Goal: Communication & Community: Answer question/provide support

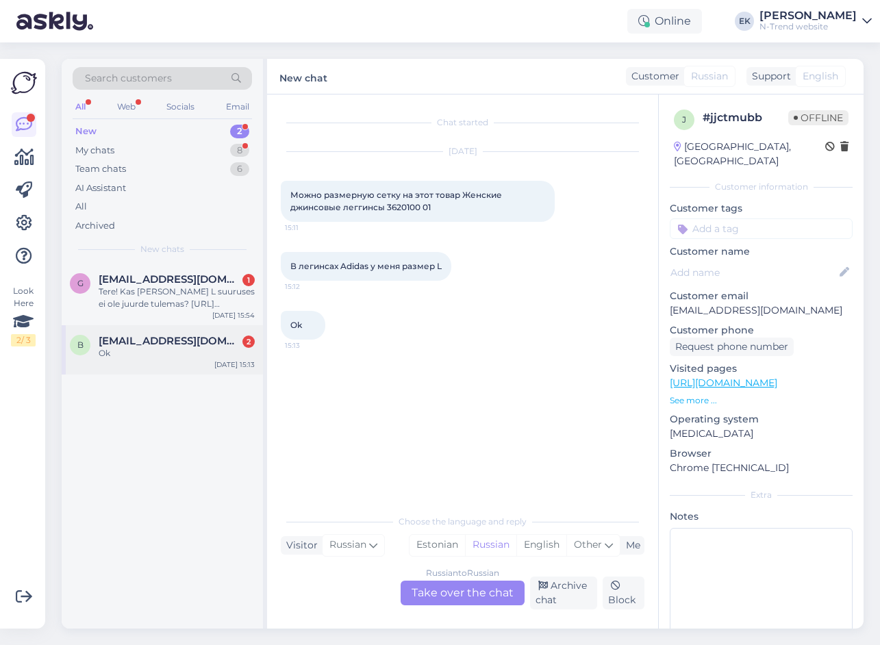
click at [149, 346] on span "[EMAIL_ADDRESS][DOMAIN_NAME]" at bounding box center [170, 341] width 142 height 12
click at [402, 207] on span "Можно размерную сетку на этот товар Женские джинсовые леггинсы 3620100 01" at bounding box center [397, 201] width 214 height 23
copy span "3620100"
click at [431, 411] on div "Chat started [DATE] Можно размерную сетку на этот товар Женские джинсовые легги…" at bounding box center [469, 301] width 376 height 387
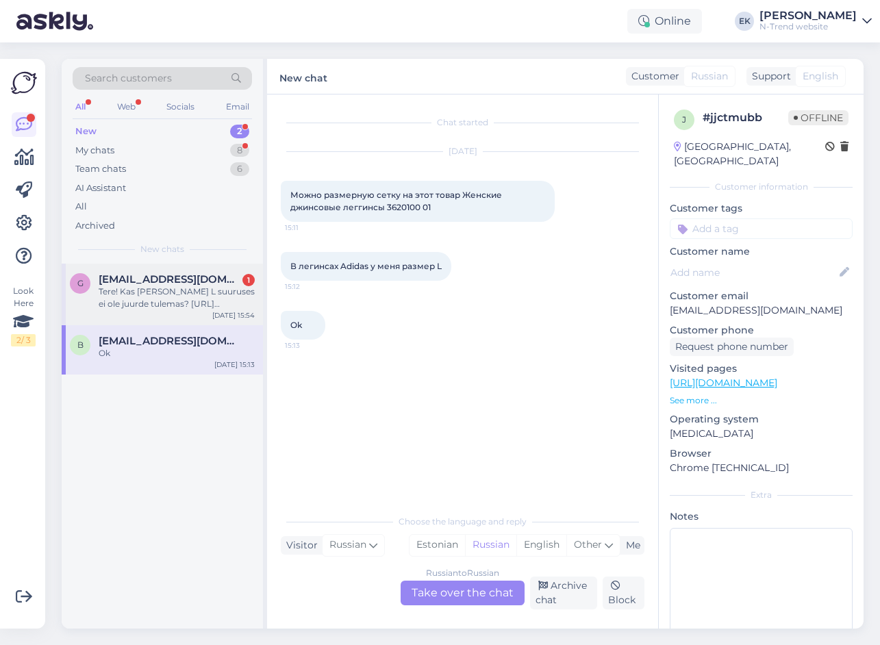
click at [161, 278] on span "[EMAIL_ADDRESS][DOMAIN_NAME]" at bounding box center [170, 279] width 142 height 12
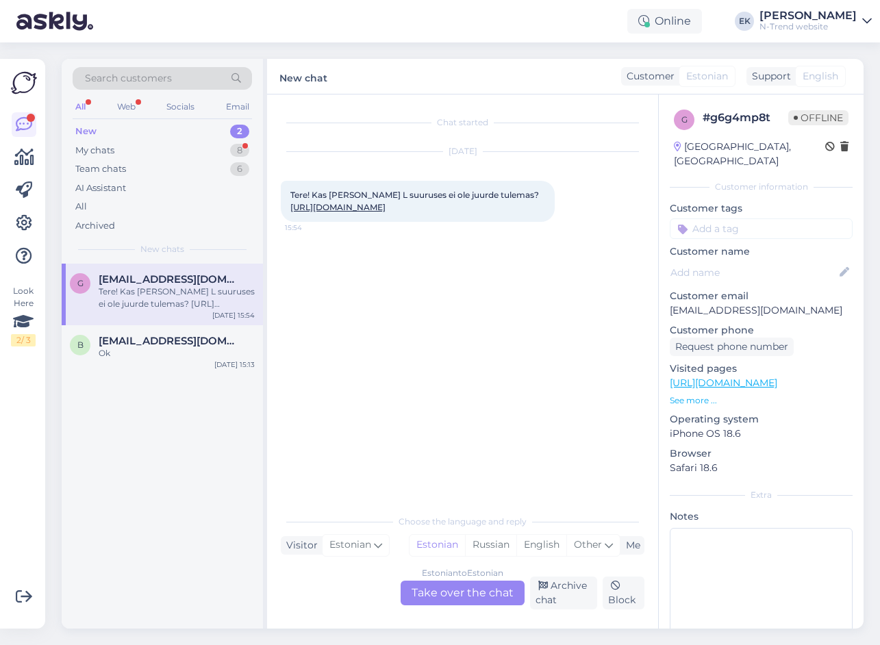
click at [385, 207] on link "[URL][DOMAIN_NAME]" at bounding box center [337, 207] width 95 height 10
click at [464, 584] on div "Estonian to Estonian Take over the chat" at bounding box center [462, 592] width 124 height 25
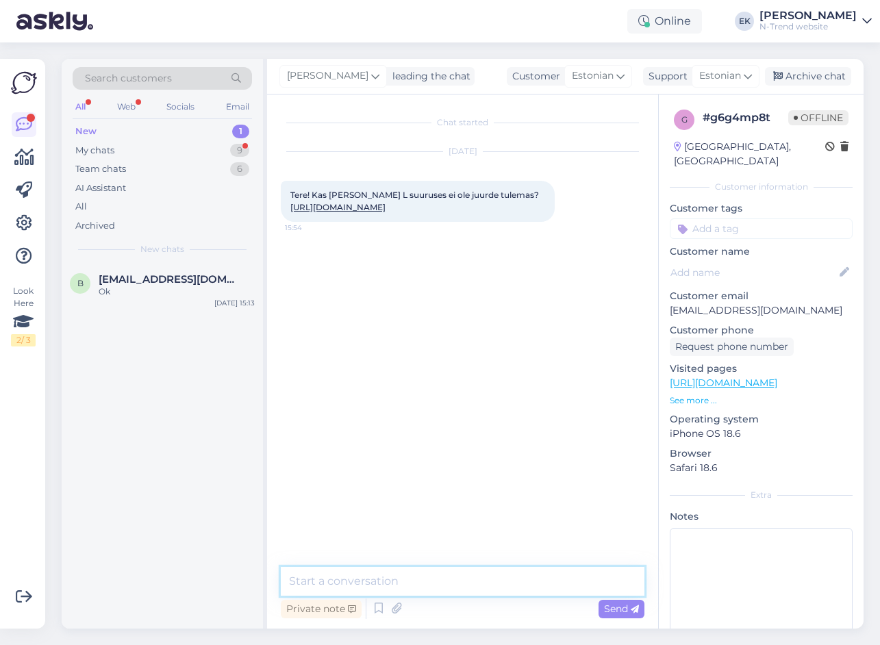
click at [396, 580] on textarea at bounding box center [462, 581] width 363 height 29
type textarea "Tere. Ei, [PERSON_NAME] arvatavasti [PERSON_NAME] juurde."
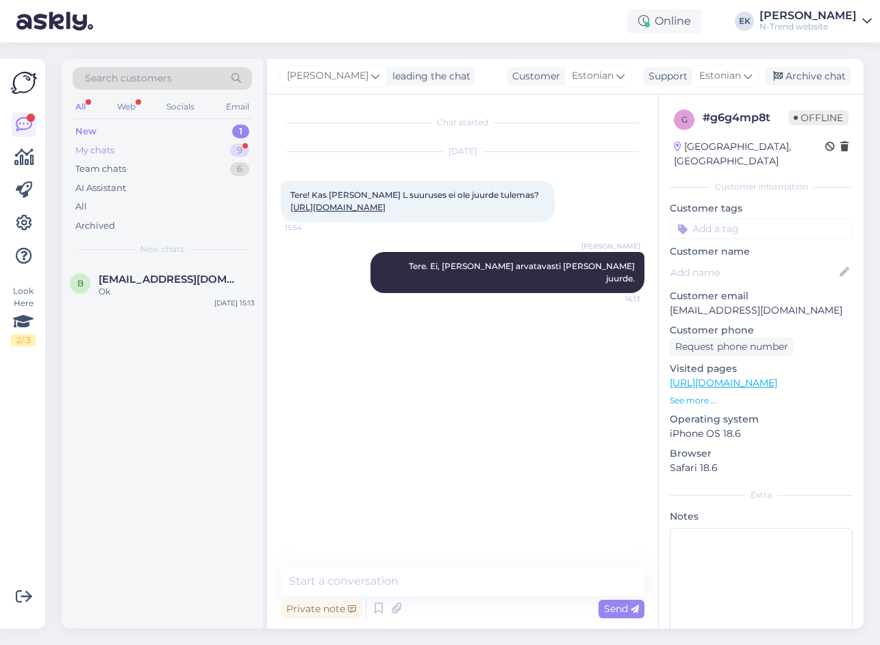
click at [105, 146] on div "My chats" at bounding box center [94, 151] width 39 height 14
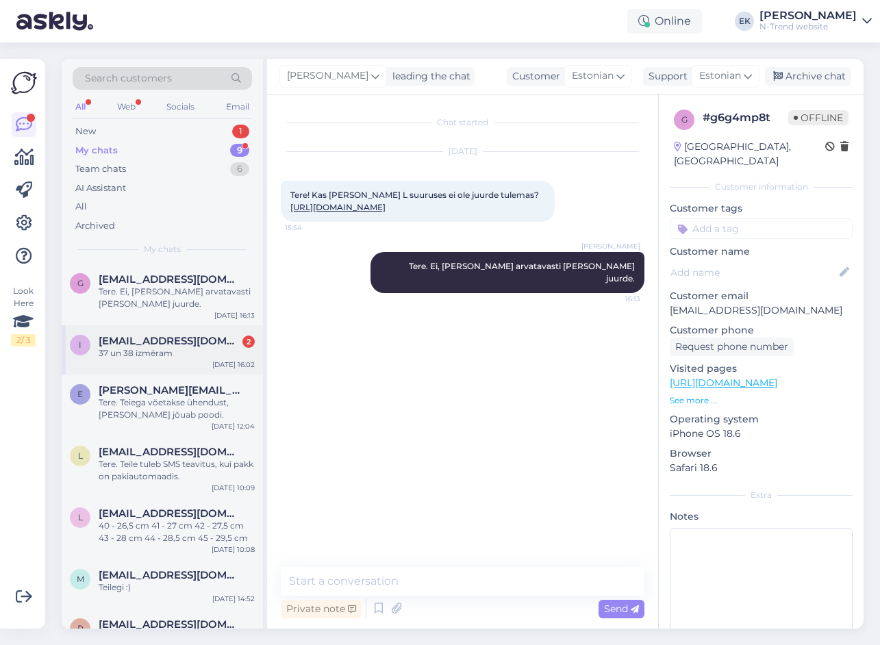
click at [158, 346] on span "[EMAIL_ADDRESS][DOMAIN_NAME]" at bounding box center [170, 341] width 142 height 12
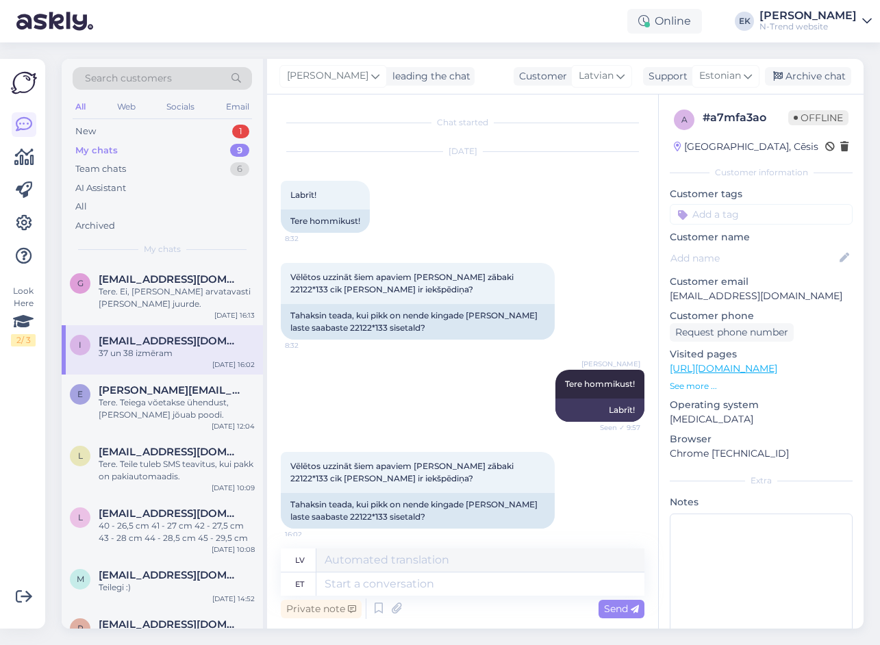
scroll to position [90, 0]
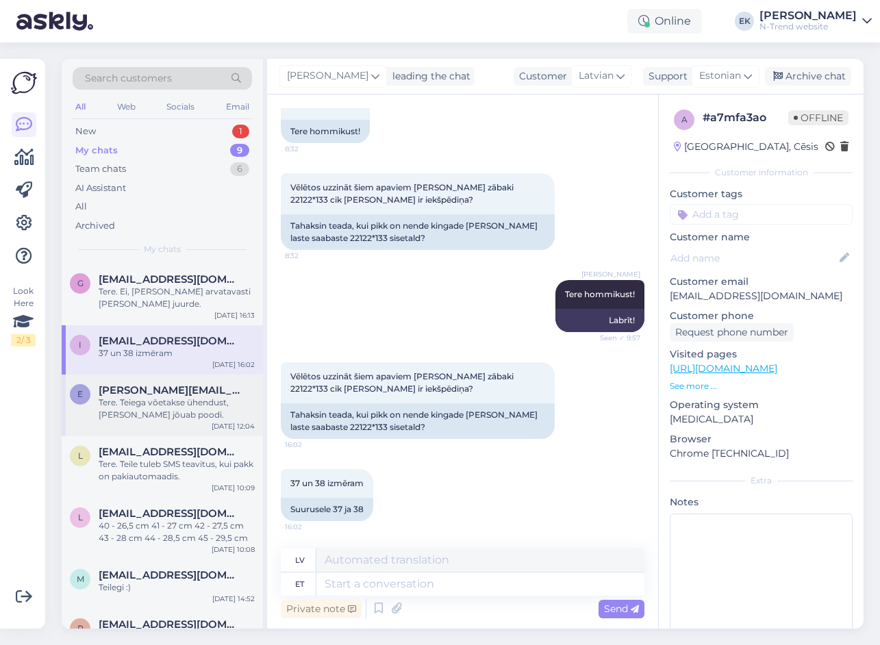
click at [181, 415] on div "Tere. Teiega võetakse ühendust, [PERSON_NAME] jõuab poodi." at bounding box center [177, 408] width 156 height 25
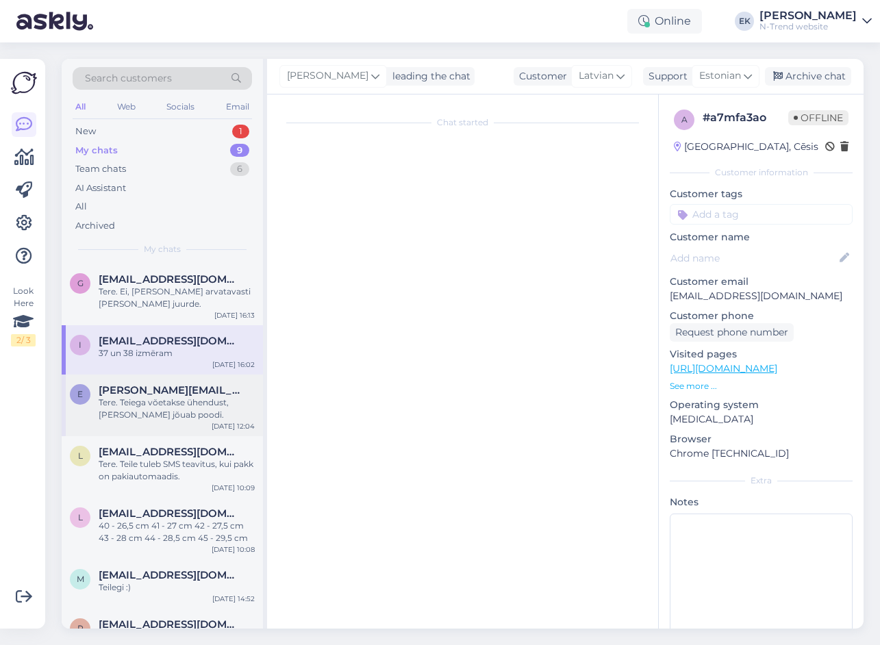
scroll to position [0, 0]
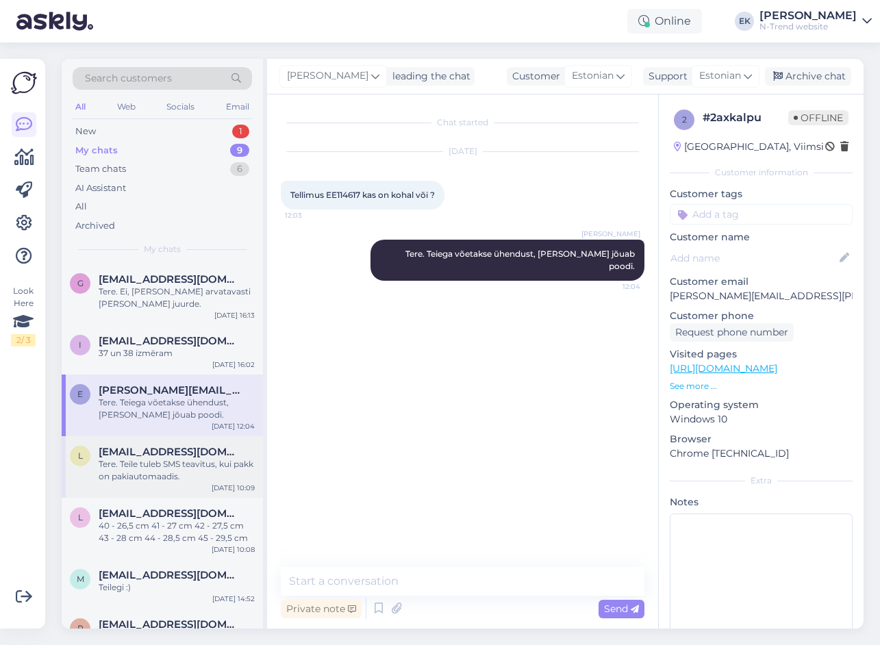
click at [178, 459] on div "Tere. Teile tuleb SMS teavitus, kui pakk on pakiautomaadis." at bounding box center [177, 470] width 156 height 25
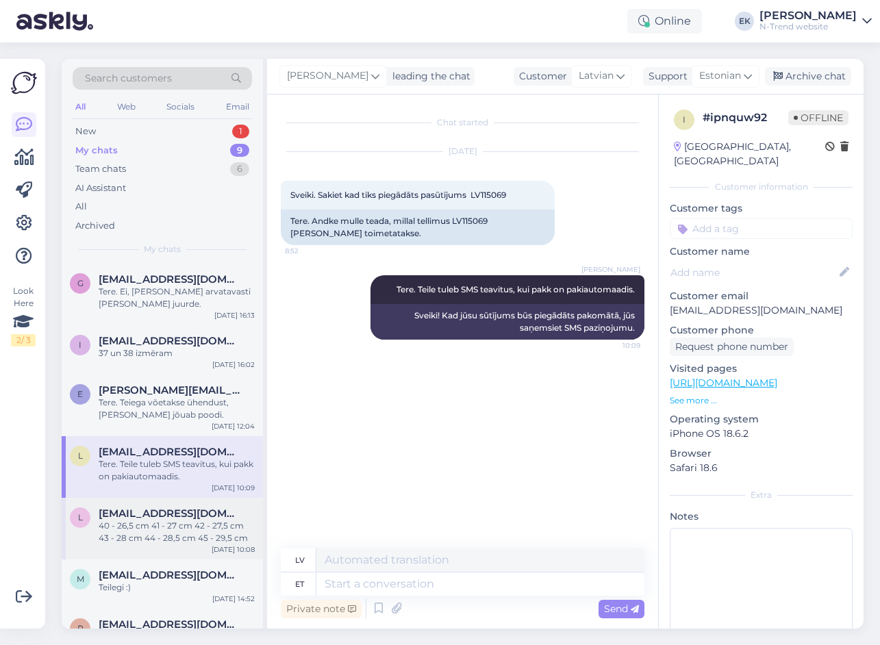
click at [170, 517] on span "[EMAIL_ADDRESS][DOMAIN_NAME]" at bounding box center [170, 513] width 142 height 12
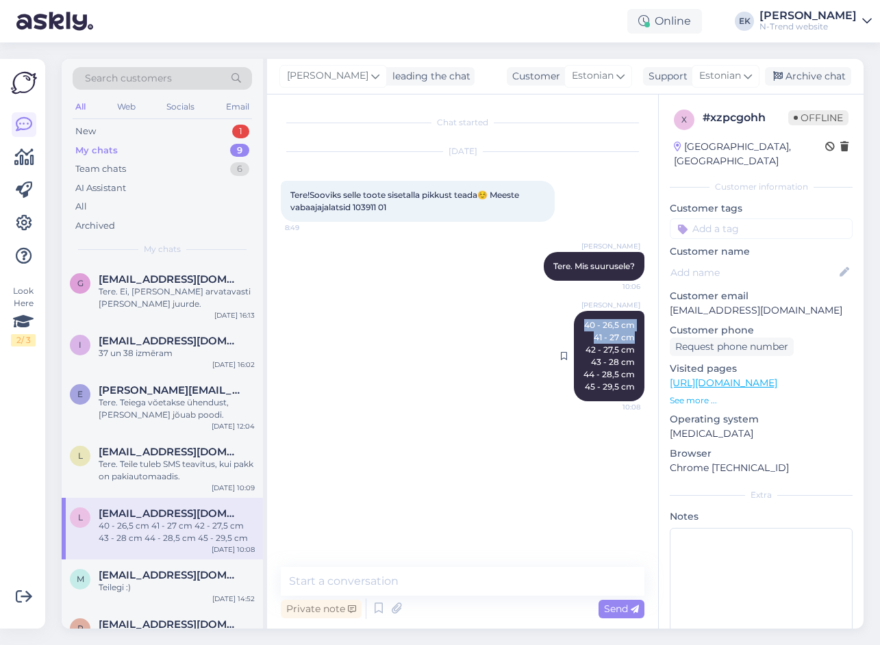
drag, startPoint x: 587, startPoint y: 325, endPoint x: 630, endPoint y: 337, distance: 45.3
click at [630, 337] on span "40 - 26,5 cm 41 - 27 cm 42 - 27,5 cm 43 - 28 cm 44 - 28,5 cm 45 - 29,5 cm" at bounding box center [608, 356] width 51 height 72
drag, startPoint x: 344, startPoint y: 376, endPoint x: 304, endPoint y: 360, distance: 42.7
click at [344, 375] on div "[PERSON_NAME] 40 - 26,5 cm 41 - 27 cm 42 - 27,5 cm 43 - 28 cm 44 - 28,5 cm 45 -…" at bounding box center [462, 356] width 363 height 120
click at [121, 294] on div "Tere. Ei, [PERSON_NAME] arvatavasti [PERSON_NAME] juurde." at bounding box center [177, 297] width 156 height 25
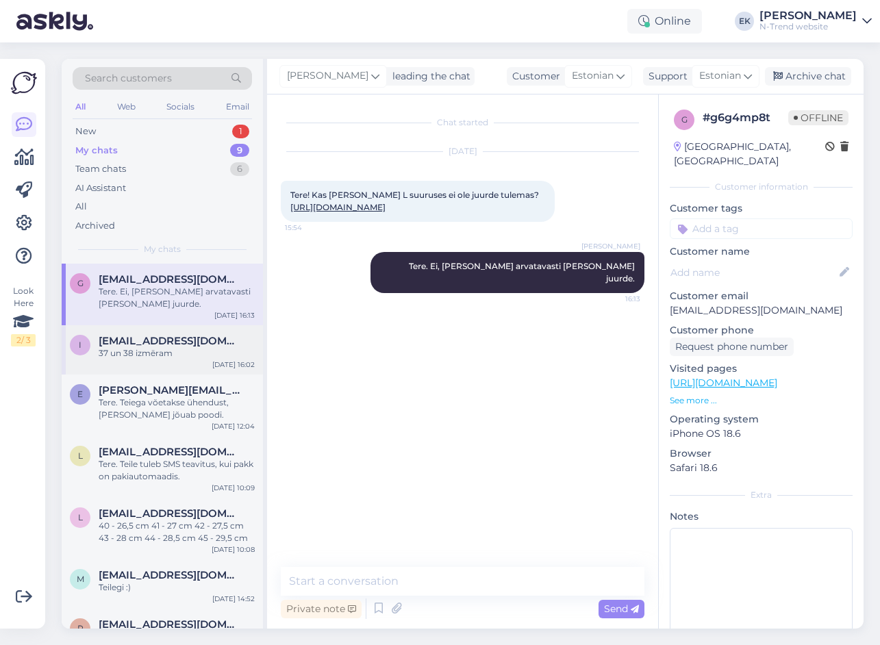
click at [134, 342] on span "[EMAIL_ADDRESS][DOMAIN_NAME]" at bounding box center [170, 341] width 142 height 12
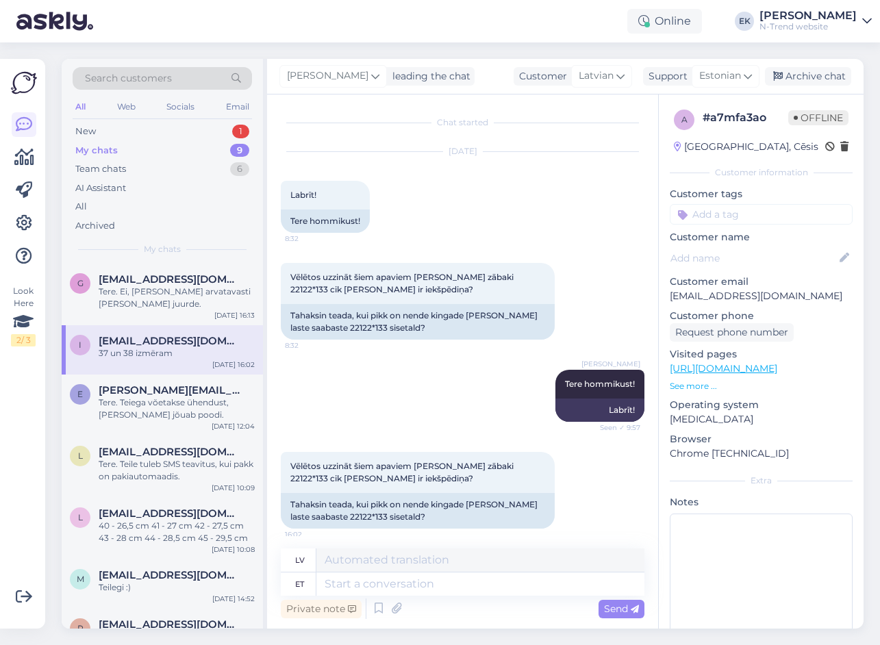
scroll to position [90, 0]
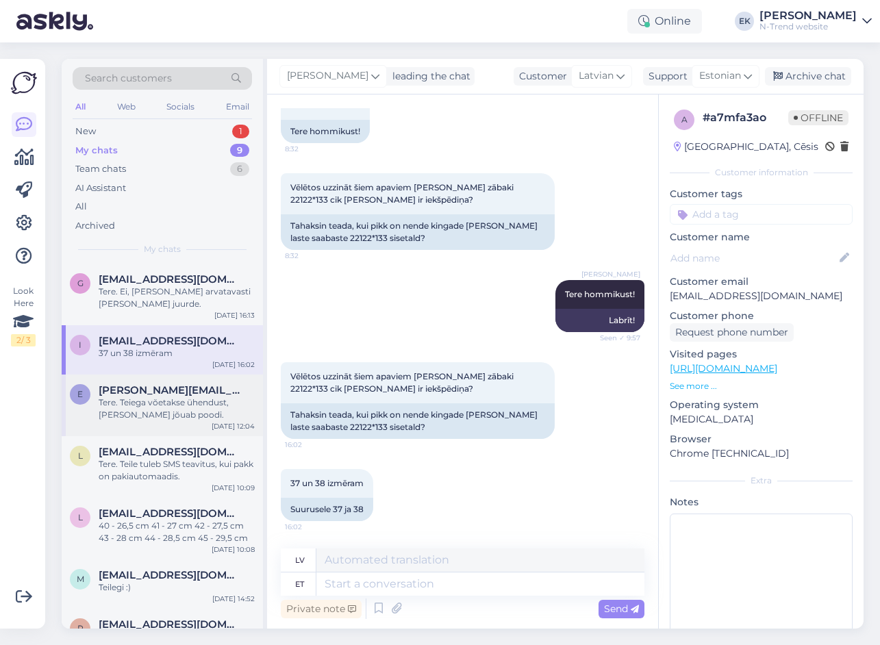
click at [149, 417] on div "Tere. Teiega võetakse ühendust, [PERSON_NAME] jõuab poodi." at bounding box center [177, 408] width 156 height 25
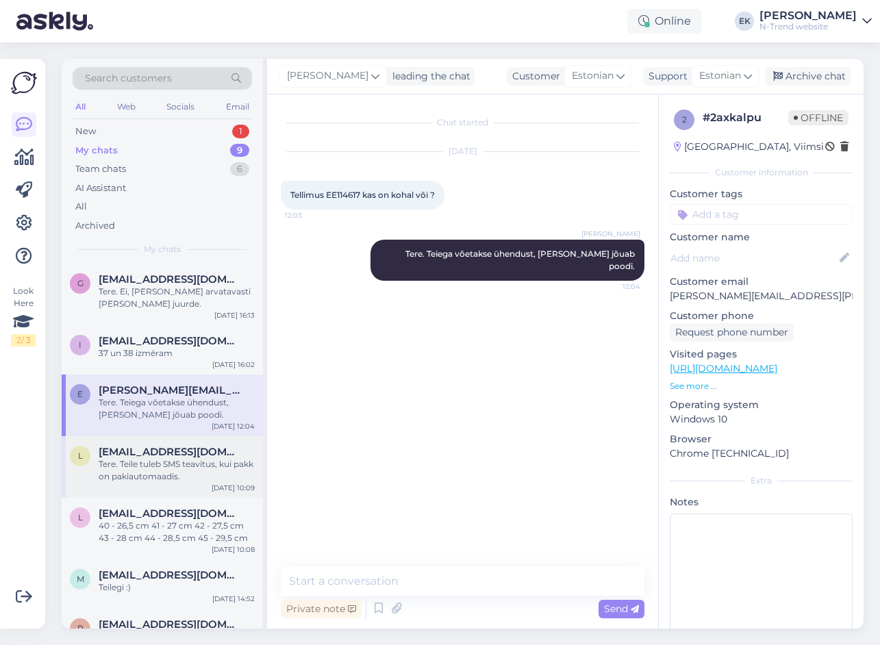
click at [147, 456] on span "[EMAIL_ADDRESS][DOMAIN_NAME]" at bounding box center [170, 452] width 142 height 12
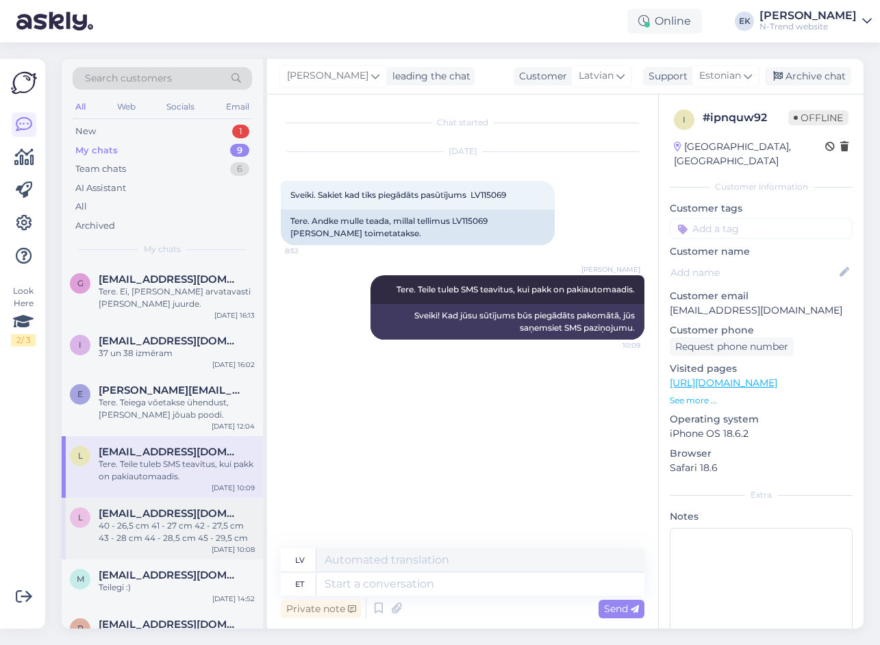
click at [154, 514] on span "[EMAIL_ADDRESS][DOMAIN_NAME]" at bounding box center [170, 513] width 142 height 12
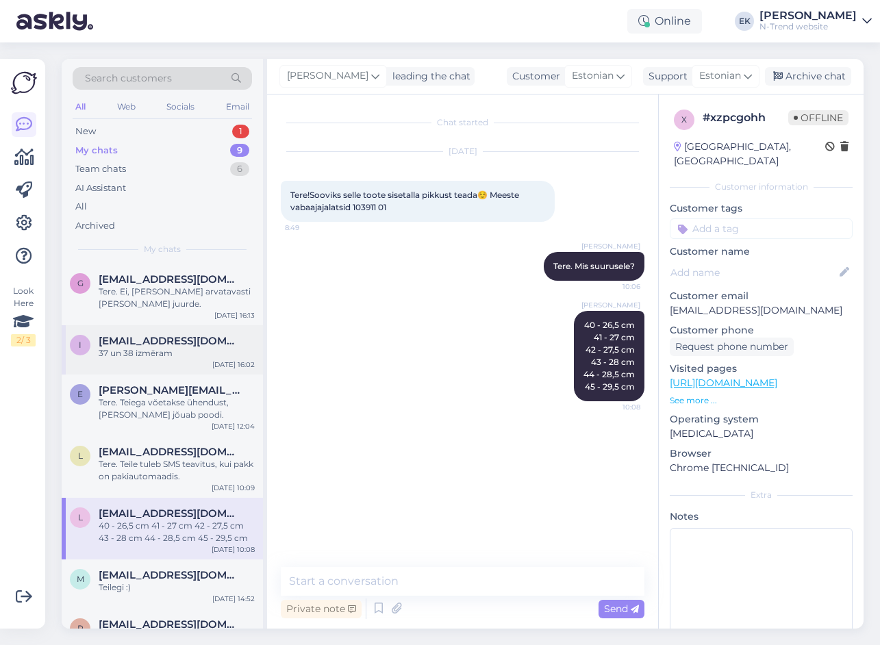
drag, startPoint x: 125, startPoint y: 344, endPoint x: 125, endPoint y: 350, distance: 6.9
click at [125, 344] on span "[EMAIL_ADDRESS][DOMAIN_NAME]" at bounding box center [170, 341] width 142 height 12
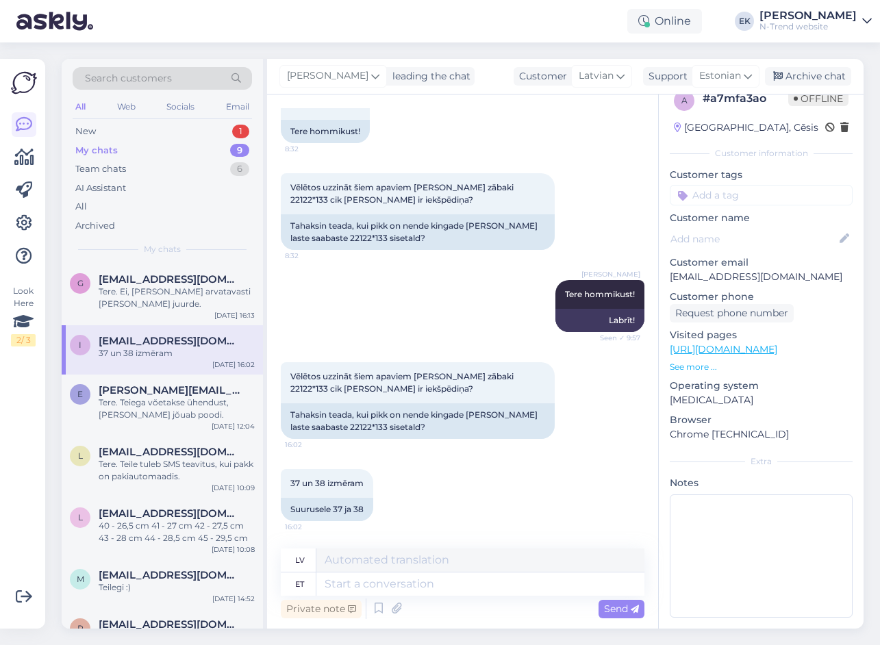
scroll to position [29, 0]
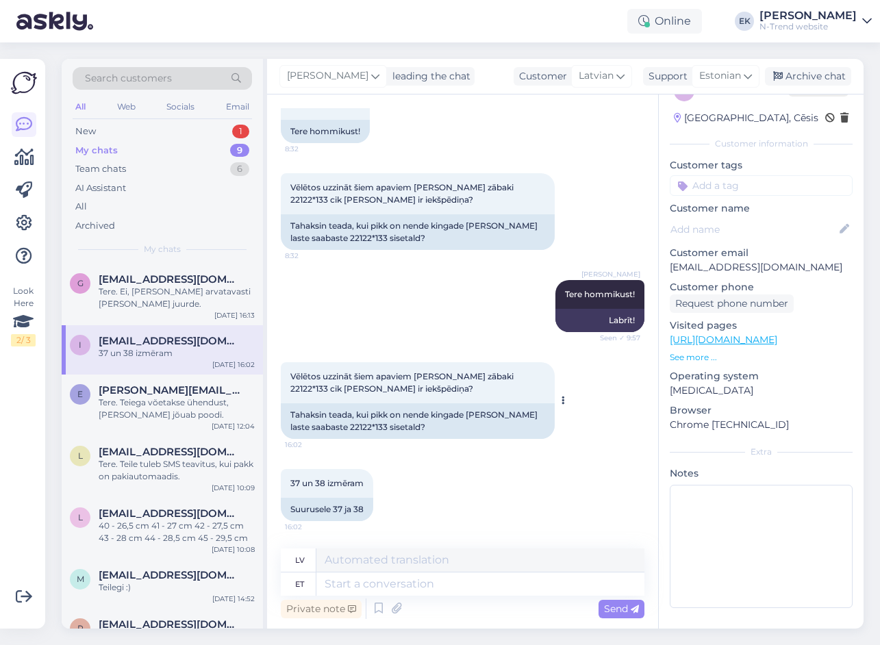
click at [303, 389] on span "Vēlētos uzzināt šiem apaviem [PERSON_NAME] zābaki 22122*133 cik [PERSON_NAME] i…" at bounding box center [402, 382] width 225 height 23
copy span "22122"
click at [348, 585] on textarea at bounding box center [480, 583] width 328 height 23
paste textarea "37 (23,7 cm), 38 (24,3 cm)"
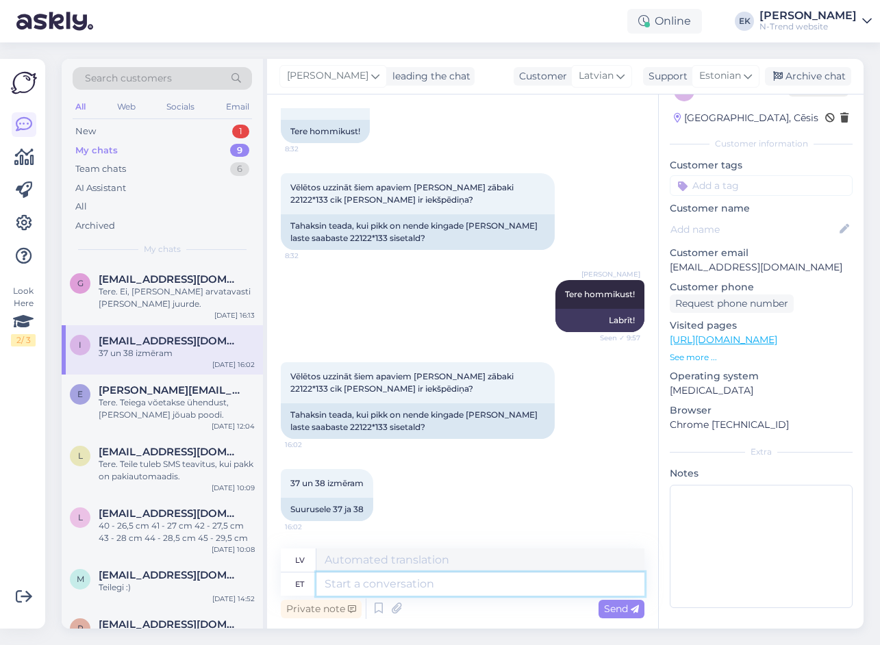
type textarea "37 (23,7 cm), 38 (24,3 cm)"
click at [623, 607] on span "Send" at bounding box center [621, 608] width 35 height 12
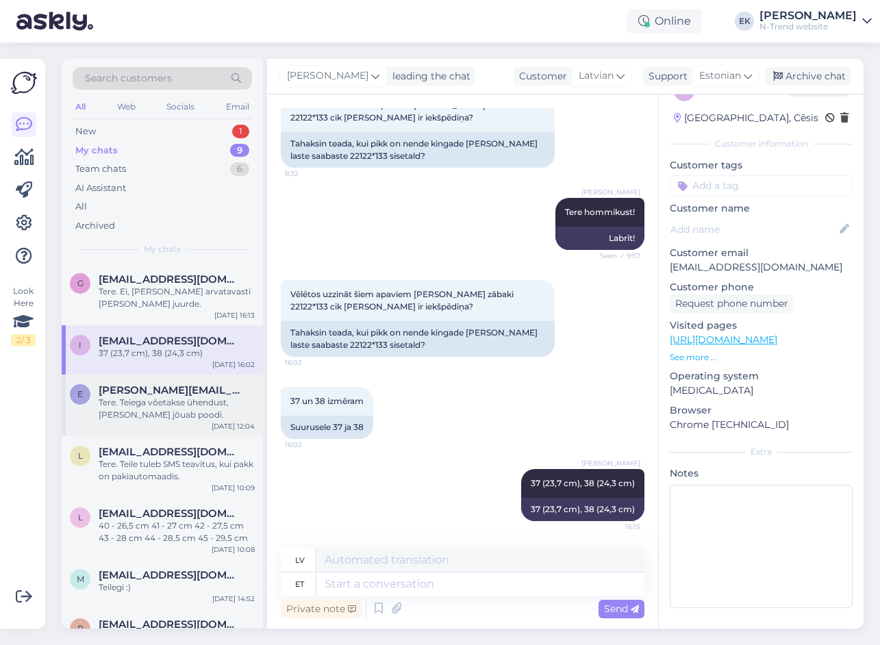
click at [154, 397] on div "Tere. Teiega võetakse ühendust, [PERSON_NAME] jõuab poodi." at bounding box center [177, 408] width 156 height 25
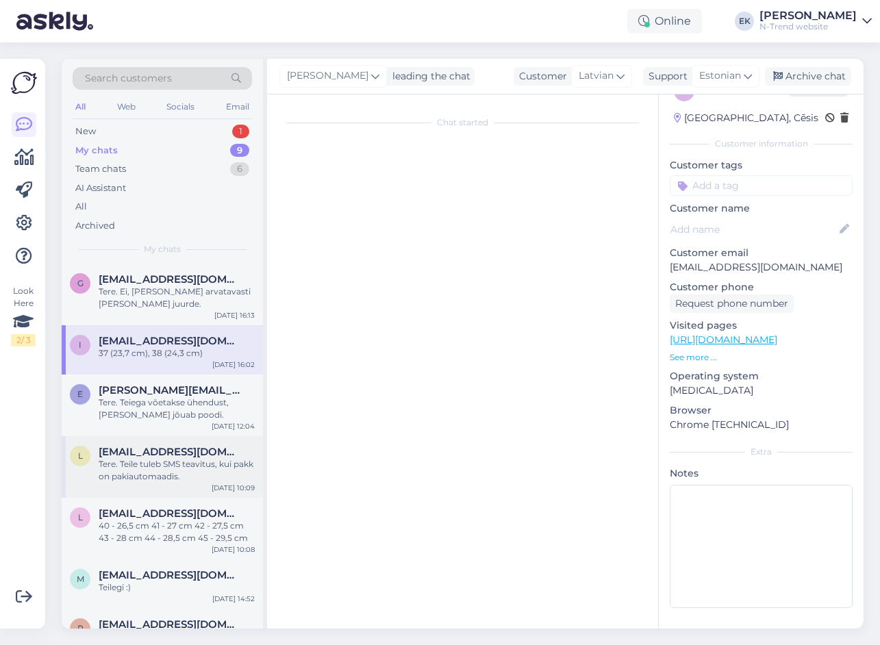
scroll to position [0, 0]
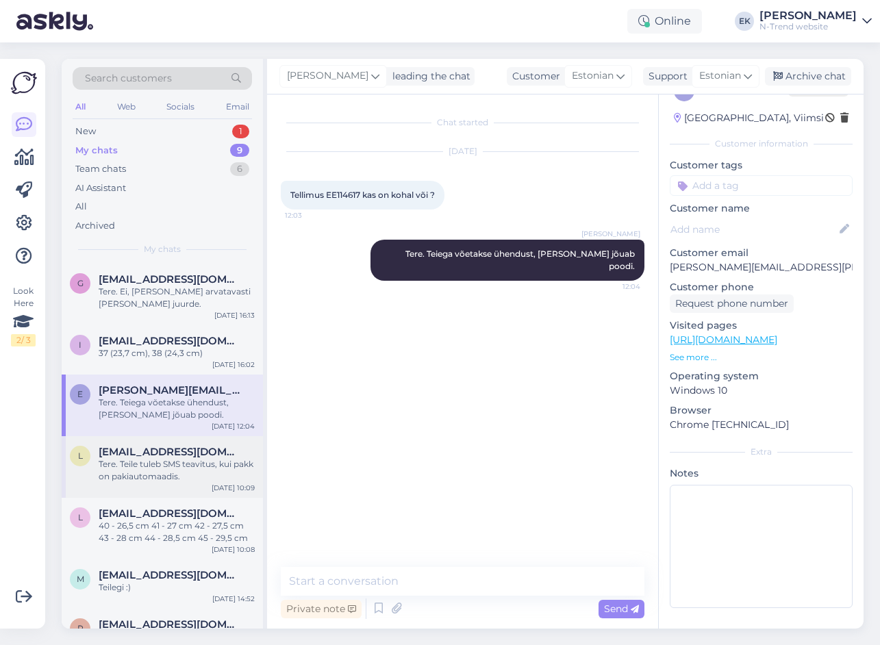
click at [133, 461] on div "Tere. Teile tuleb SMS teavitus, kui pakk on pakiautomaadis." at bounding box center [177, 470] width 156 height 25
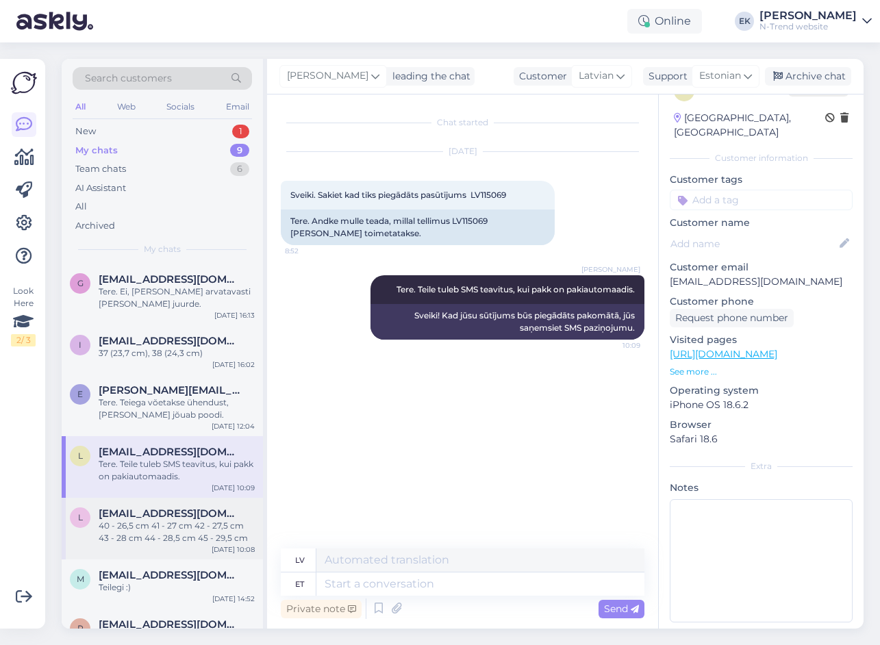
click at [137, 527] on div "40 - 26,5 cm 41 - 27 cm 42 - 27,5 cm 43 - 28 cm 44 - 28,5 cm 45 - 29,5 cm" at bounding box center [177, 532] width 156 height 25
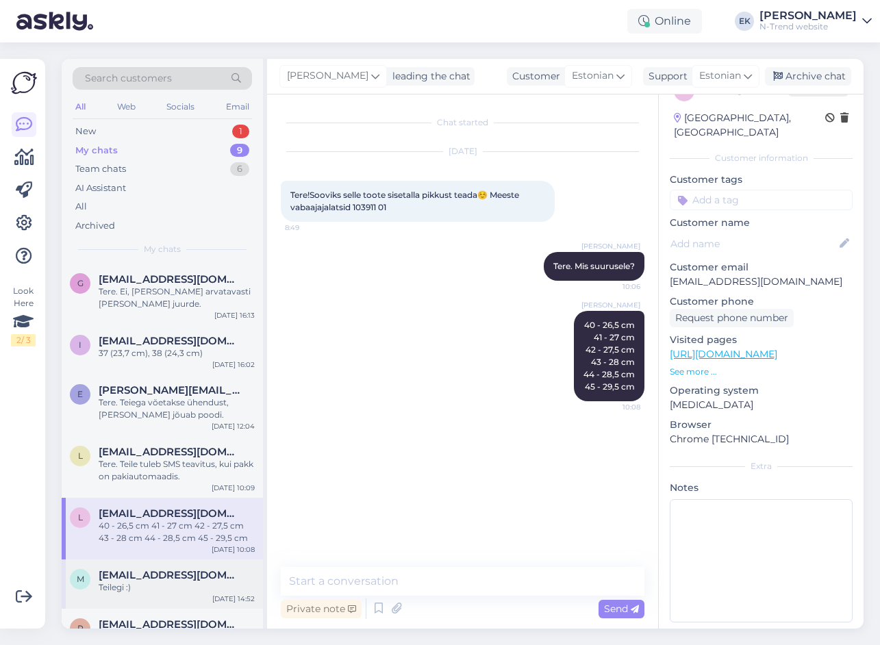
click at [131, 577] on span "[EMAIL_ADDRESS][DOMAIN_NAME]" at bounding box center [170, 575] width 142 height 12
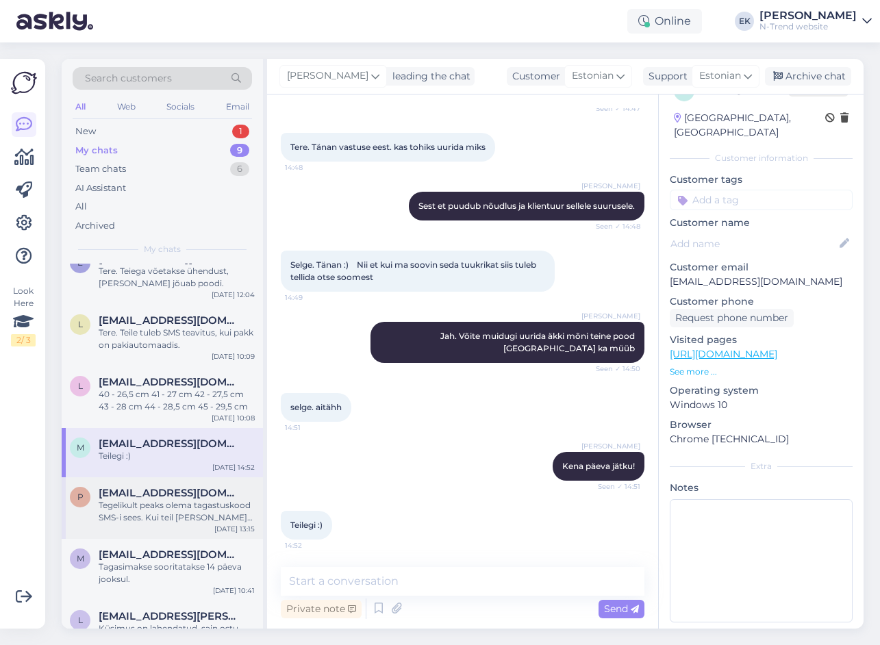
scroll to position [137, 0]
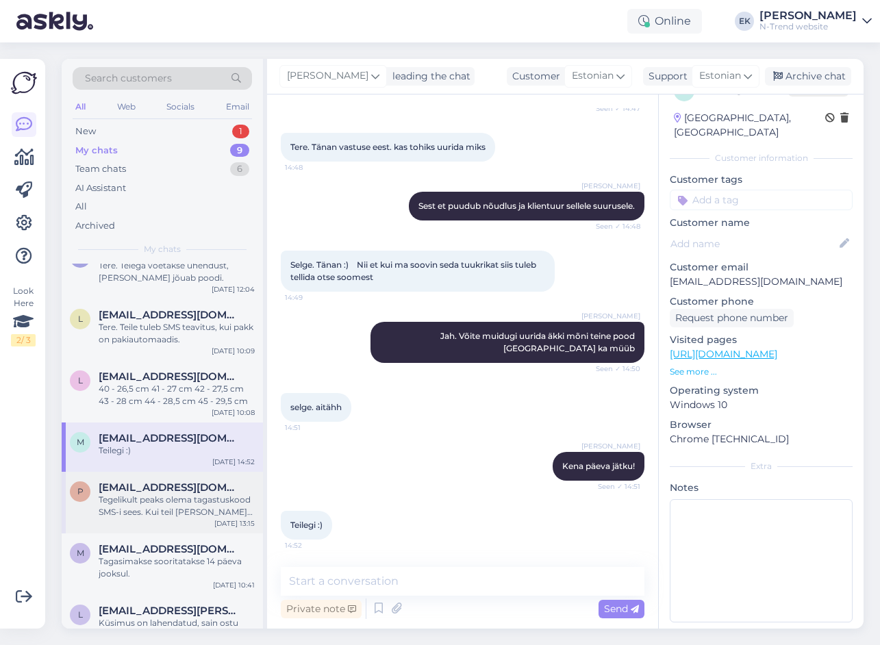
click at [138, 489] on span "[EMAIL_ADDRESS][DOMAIN_NAME]" at bounding box center [170, 487] width 142 height 12
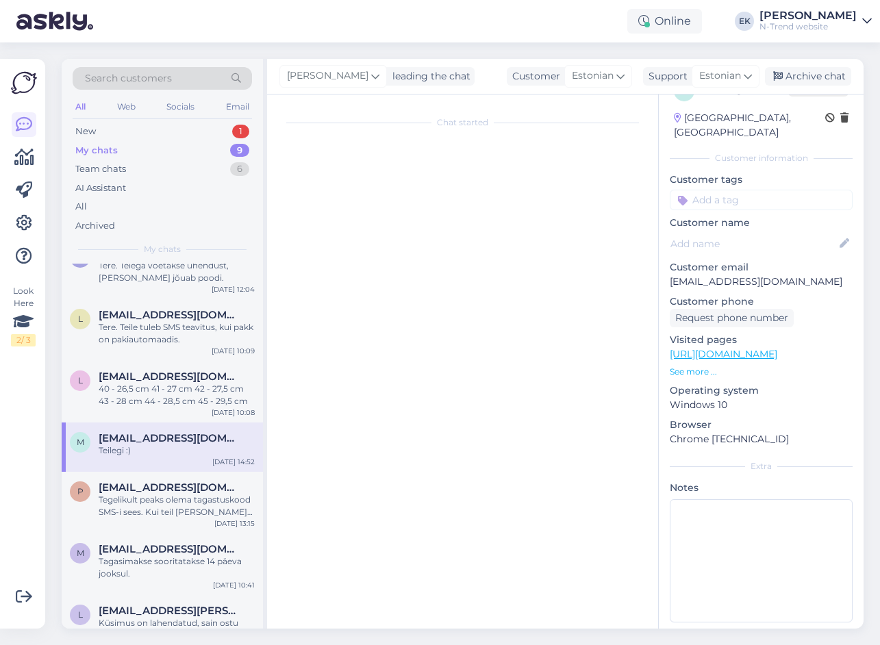
scroll to position [81, 0]
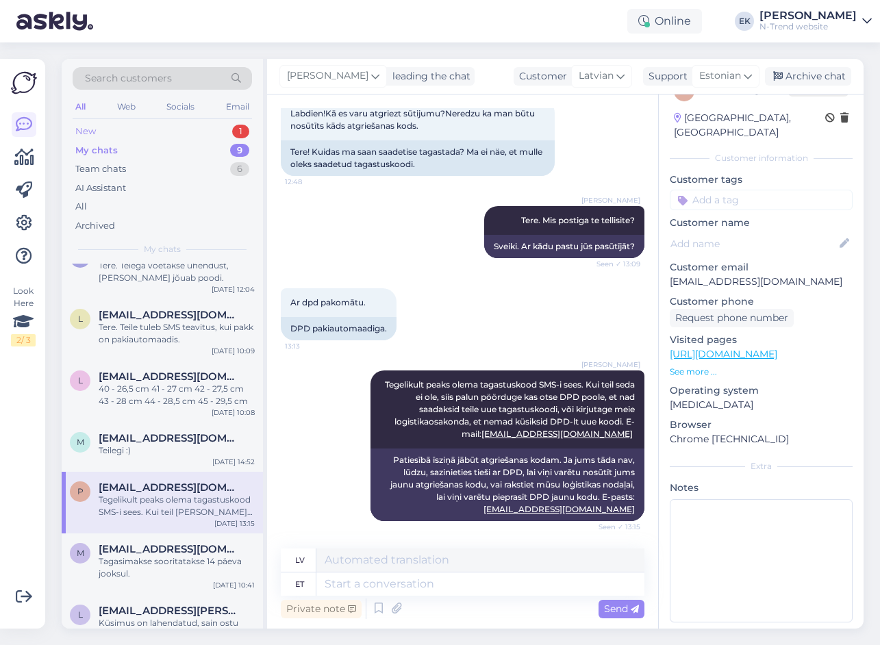
click at [109, 128] on div "New 1" at bounding box center [162, 131] width 179 height 19
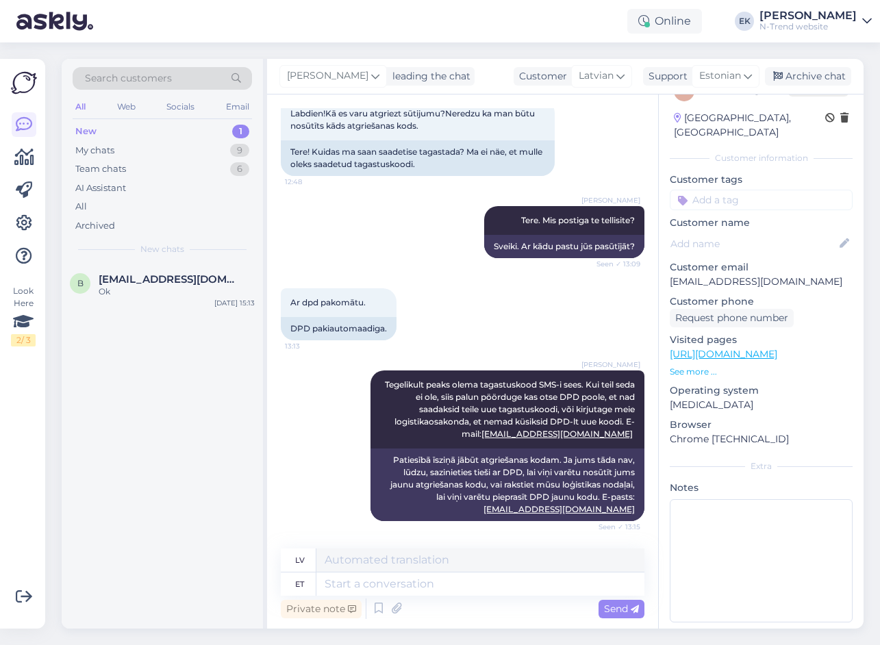
click at [90, 129] on div "New" at bounding box center [85, 132] width 21 height 14
click at [120, 290] on div "Ok" at bounding box center [177, 291] width 156 height 12
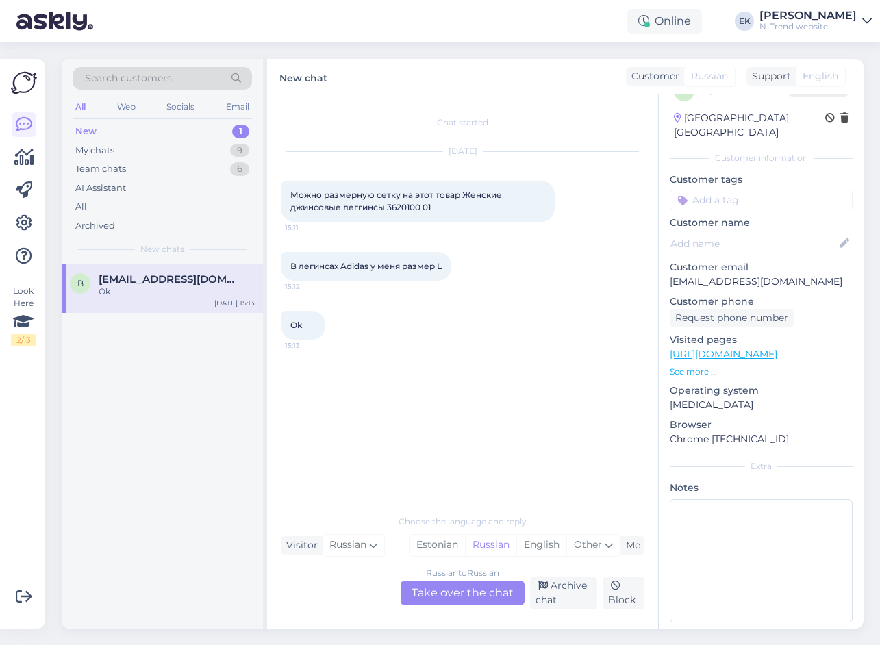
click at [468, 589] on div "Russian to Russian Take over the chat" at bounding box center [462, 592] width 124 height 25
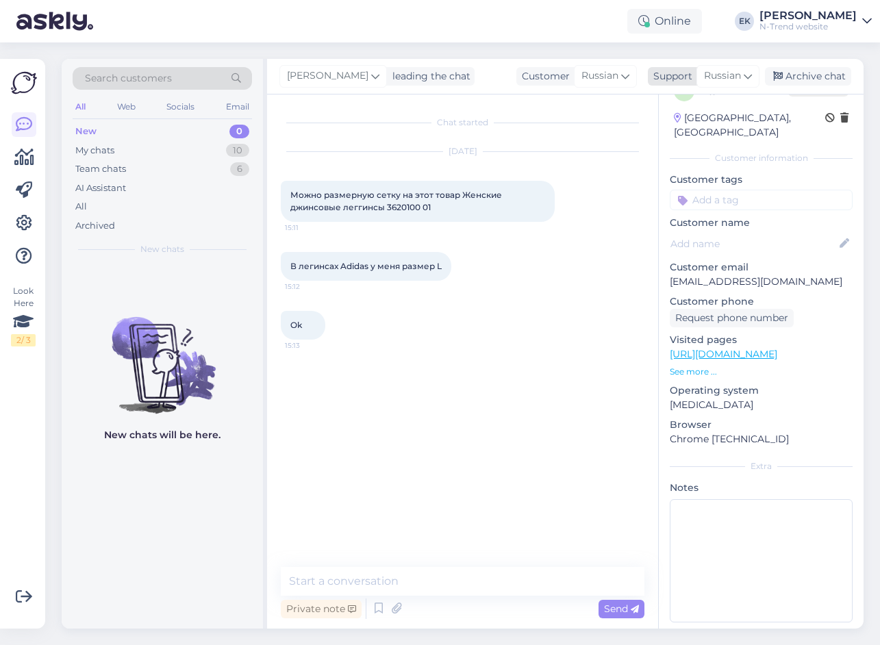
click at [731, 75] on span "Russian" at bounding box center [722, 75] width 37 height 15
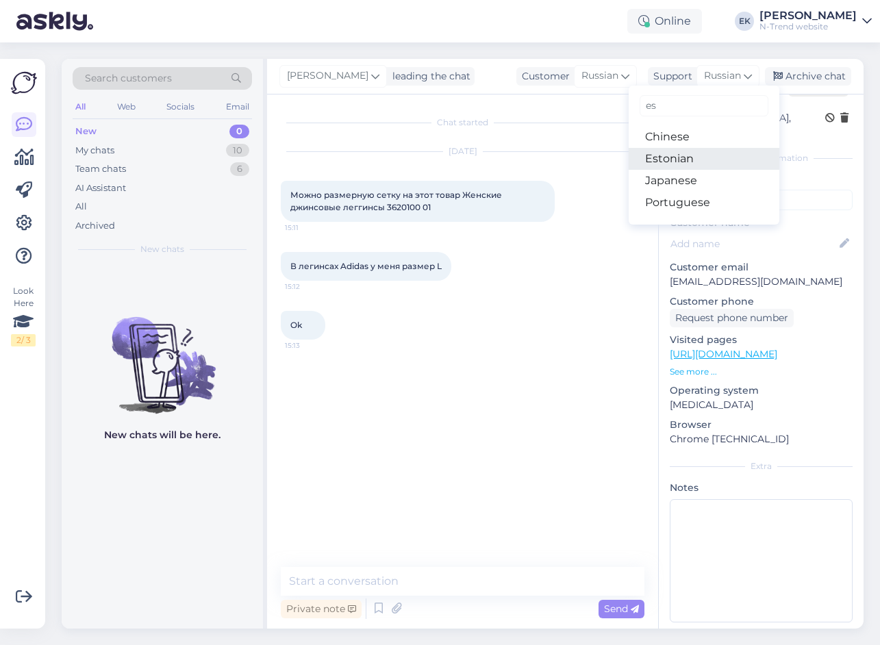
click at [688, 161] on link "Estonian" at bounding box center [703, 159] width 151 height 22
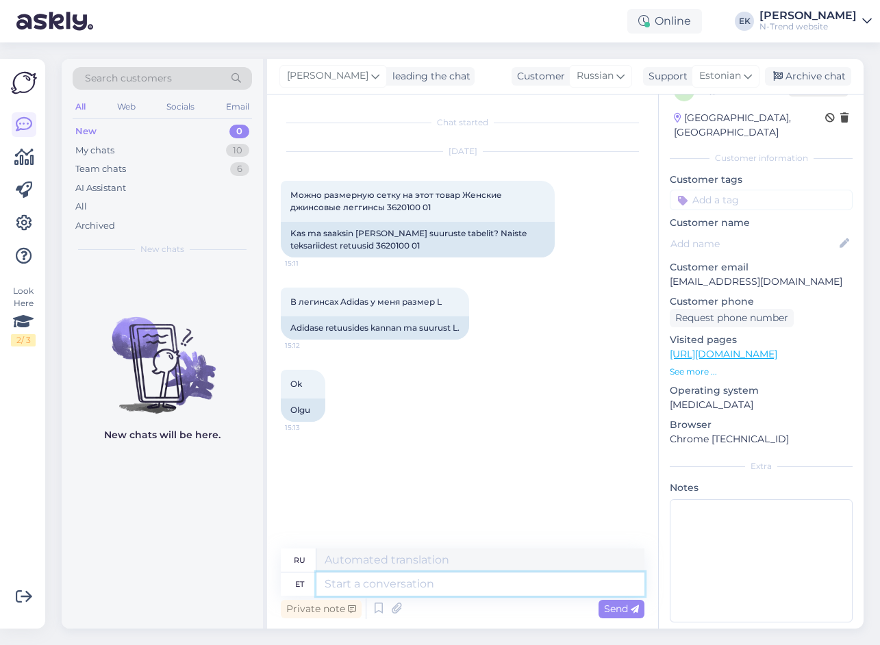
click at [392, 578] on textarea at bounding box center [480, 583] width 328 height 23
paste textarea "Suurusel XL/2XL Vöö 68cm Puus 86 cm Venivad kuskil 3cm juurde ka."
type textarea "Suurusel XL/2XL Vöö 68cm Puus 86 cm Venivad kuskil 3cm juurde ka."
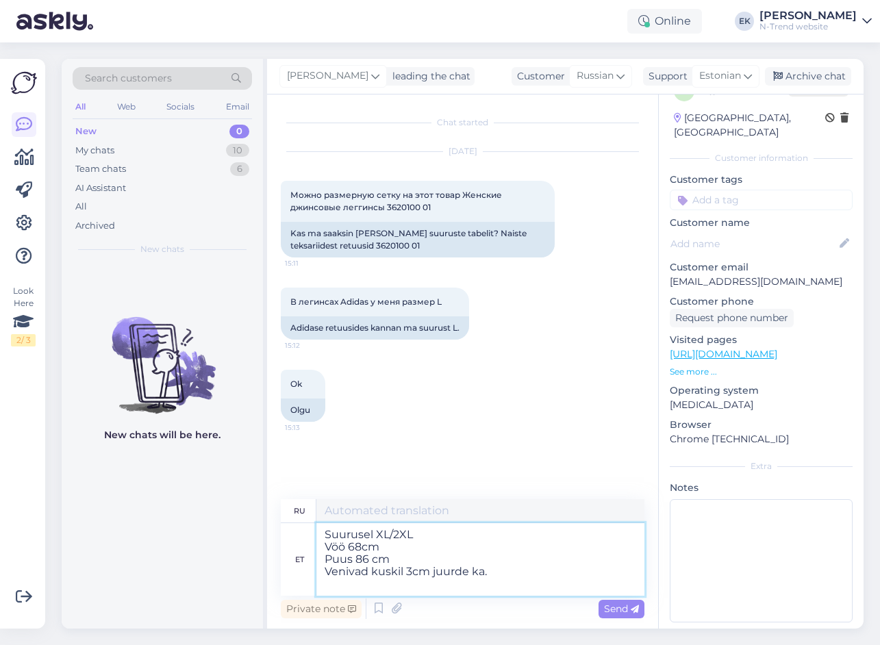
type textarea "Размер XL/2XL Талия 68 см Бедра 86 см Тянется примерно на 3 см."
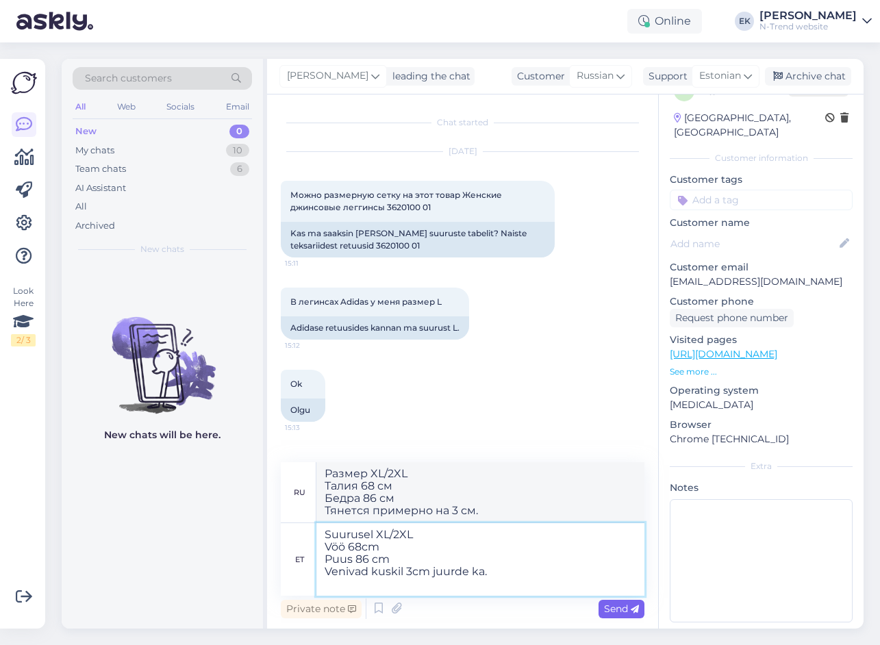
type textarea "Suurusel XL/2XL Vöö 68cm Puus 86 cm Venivad kuskil 3cm juurde ka."
click at [613, 608] on span "Send" at bounding box center [621, 608] width 35 height 12
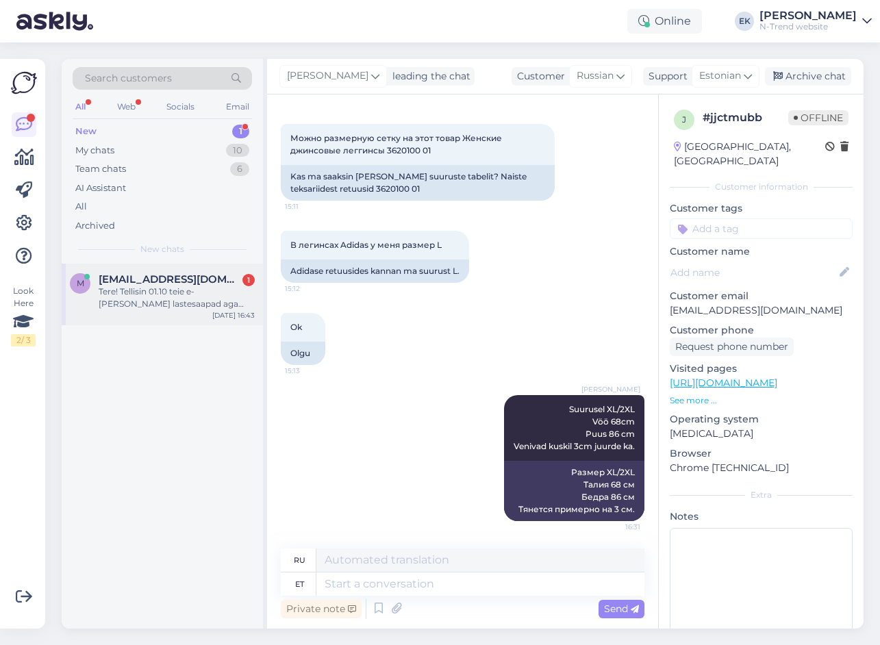
click at [186, 294] on div "Tere! Tellisin 01.10 teie e-[PERSON_NAME] lastesaapad aga siiani pole infot et …" at bounding box center [177, 297] width 156 height 25
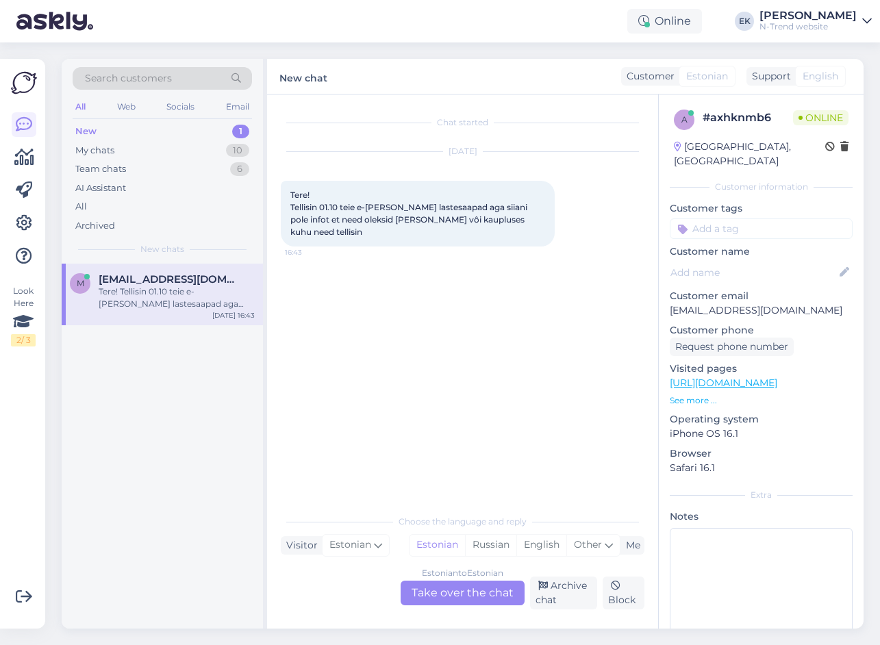
click at [458, 590] on div "Estonian to Estonian Take over the chat" at bounding box center [462, 592] width 124 height 25
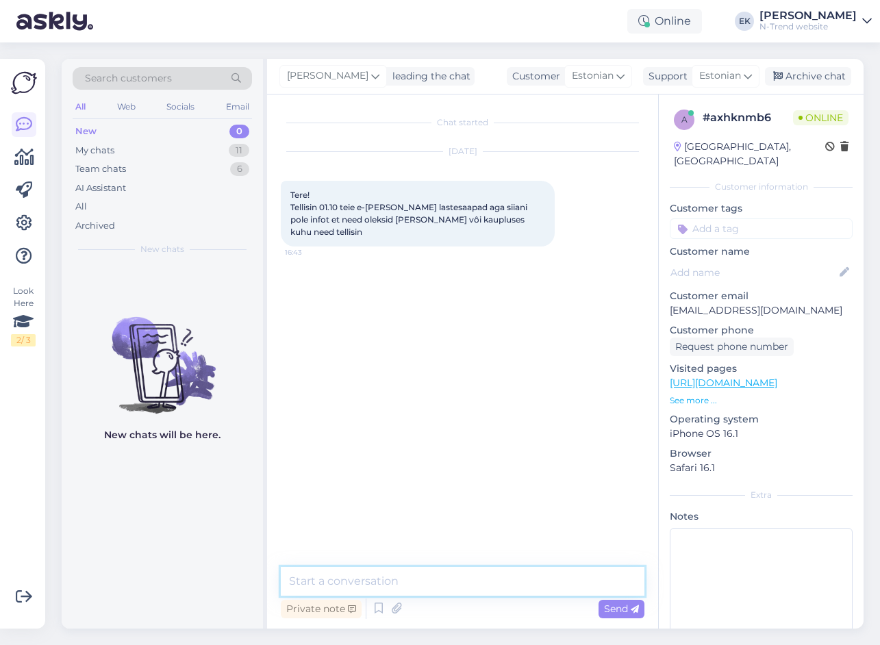
click at [439, 584] on textarea at bounding box center [462, 581] width 363 height 29
type textarea "t"
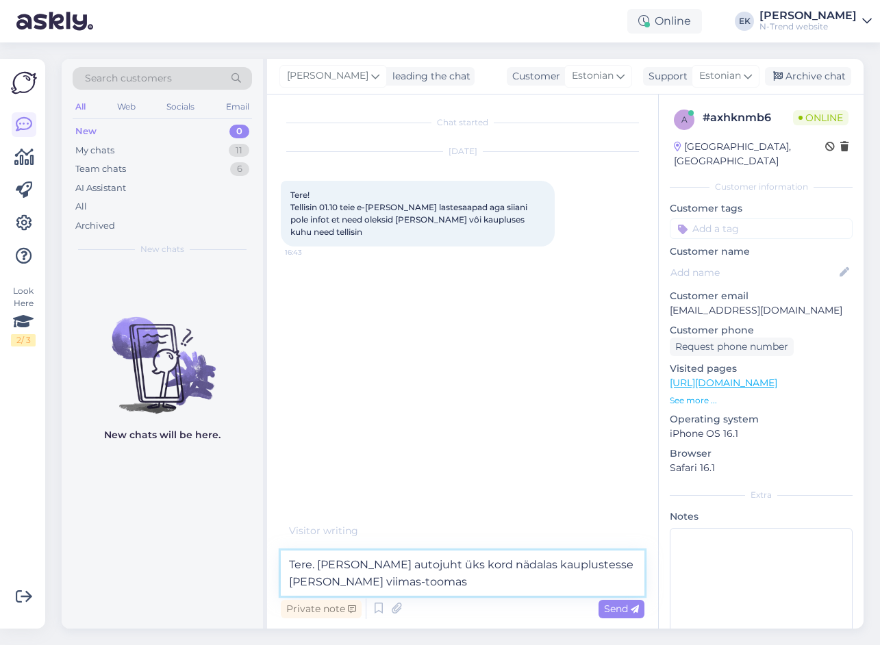
type textarea "Tere. [PERSON_NAME] autojuht üks kord nädalas kauplustesse [PERSON_NAME] viimas…"
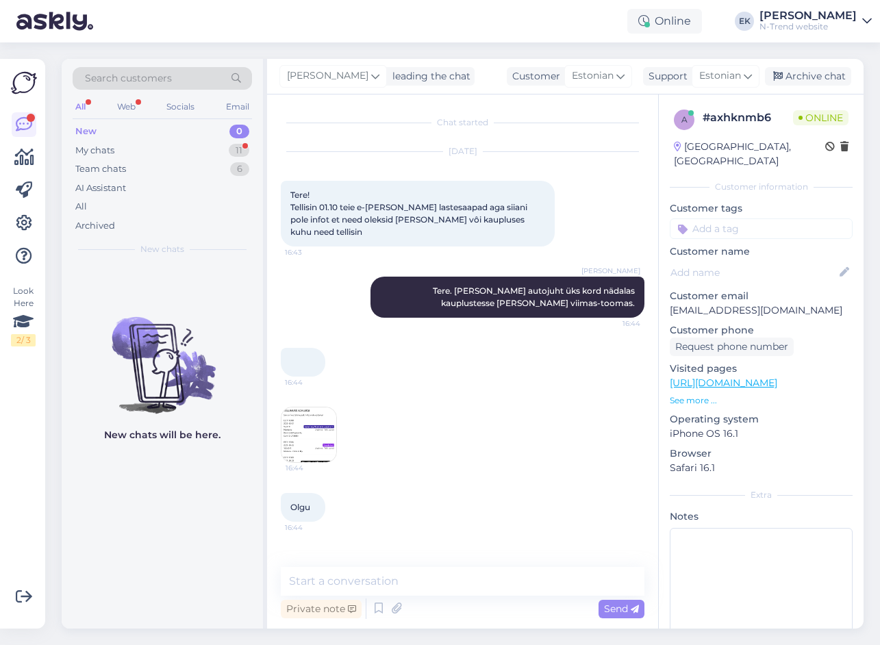
click at [296, 421] on img at bounding box center [308, 434] width 55 height 55
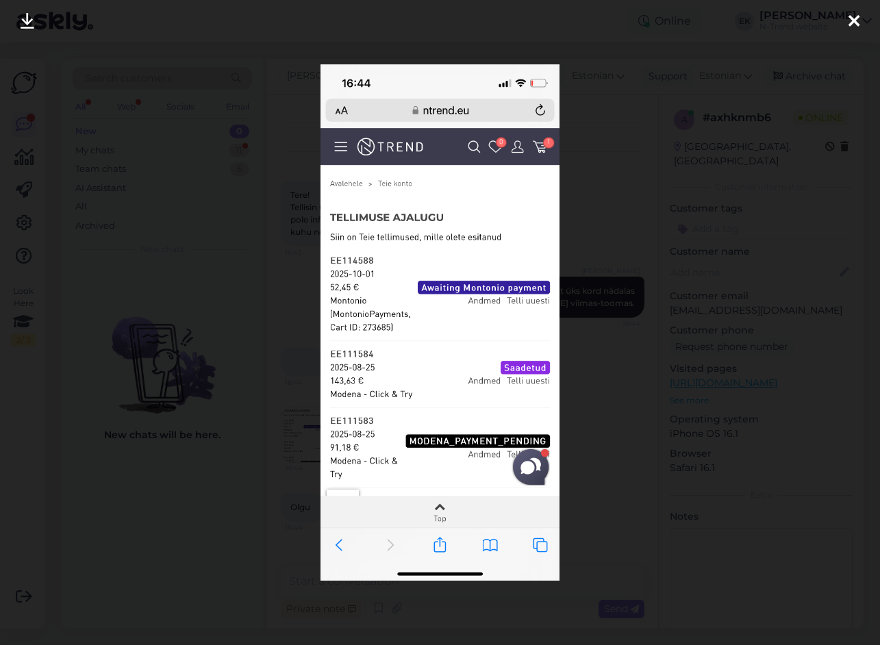
click at [849, 23] on icon at bounding box center [853, 22] width 11 height 18
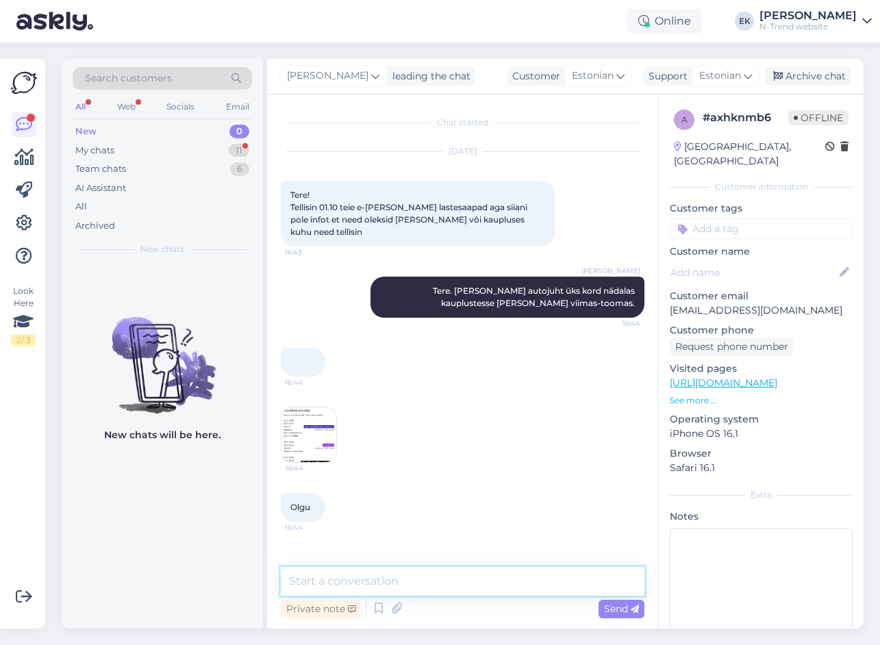
click at [383, 579] on textarea at bounding box center [462, 581] width 363 height 29
type textarea "Kas teil makse läks läbi?"
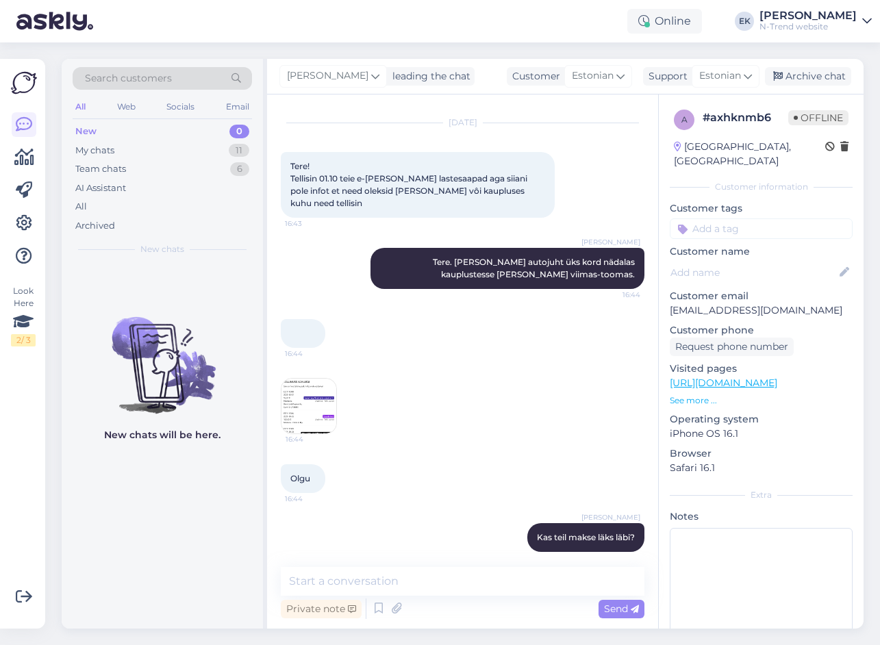
click at [307, 398] on img at bounding box center [308, 406] width 55 height 55
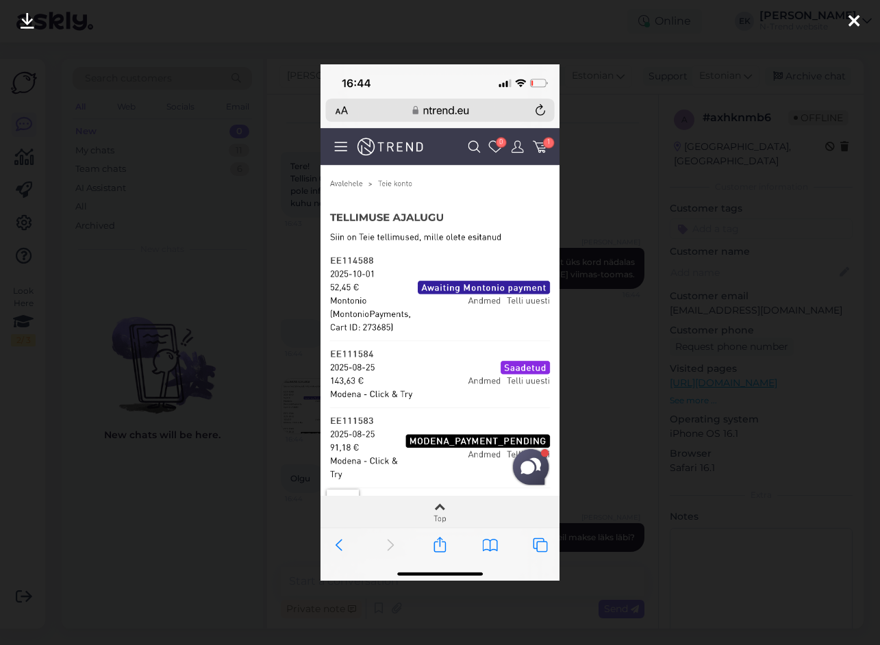
click at [850, 20] on icon at bounding box center [853, 22] width 11 height 18
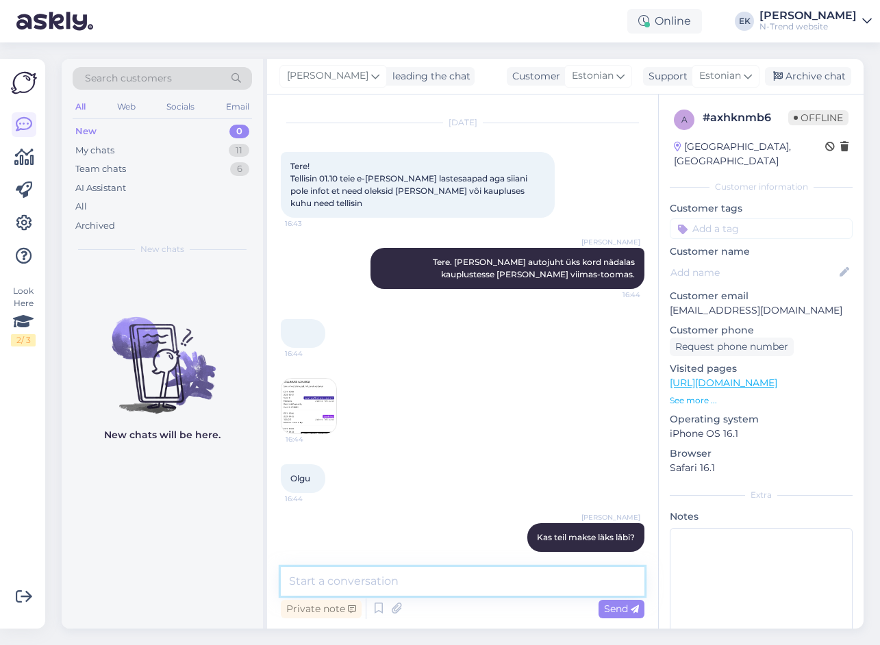
click at [429, 580] on textarea at bounding box center [462, 581] width 363 height 29
type textarea "s"
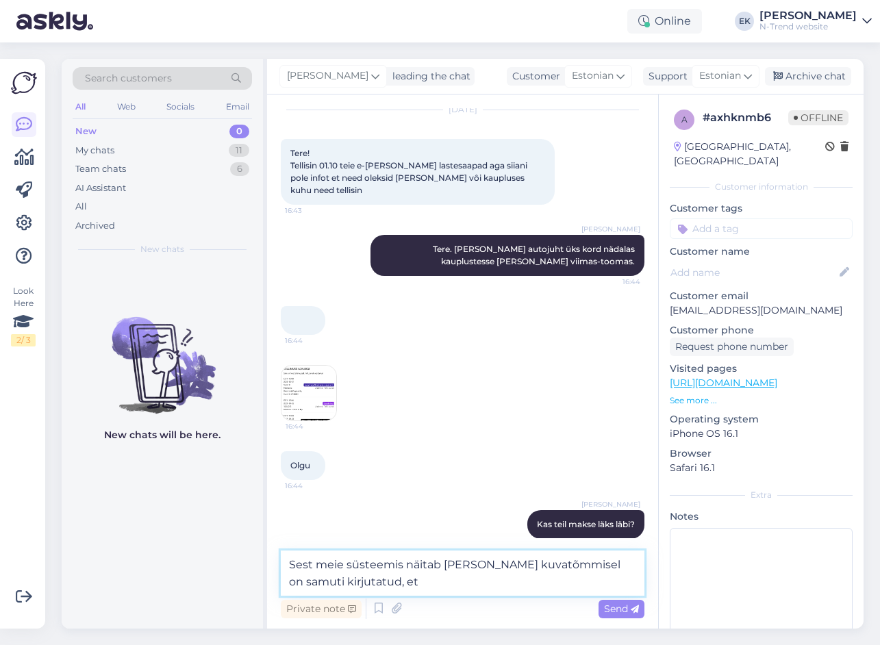
scroll to position [45, 0]
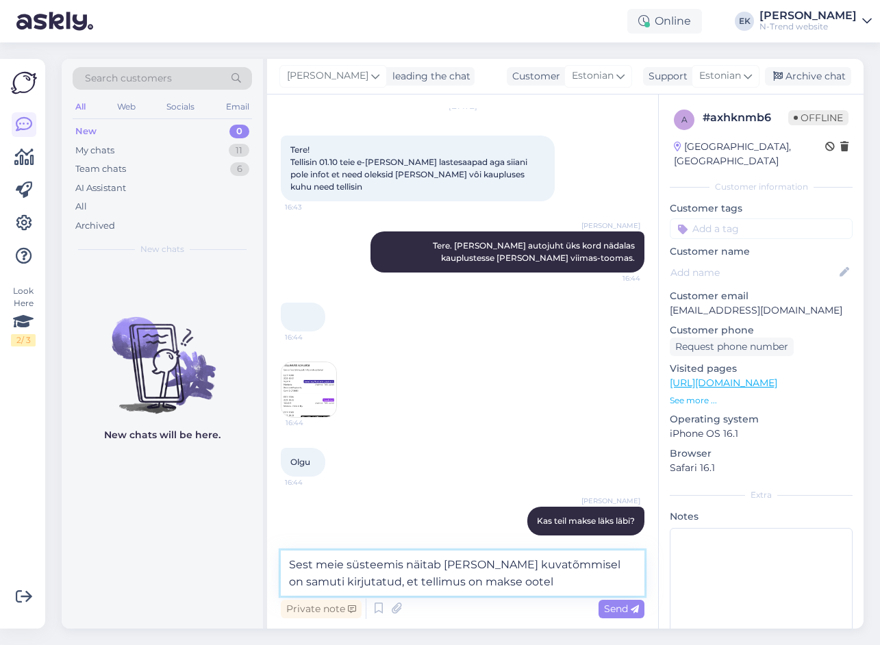
type textarea "Sest meie süsteemis näitab [PERSON_NAME] kuvatõmmisel on samuti kirjutatud, et …"
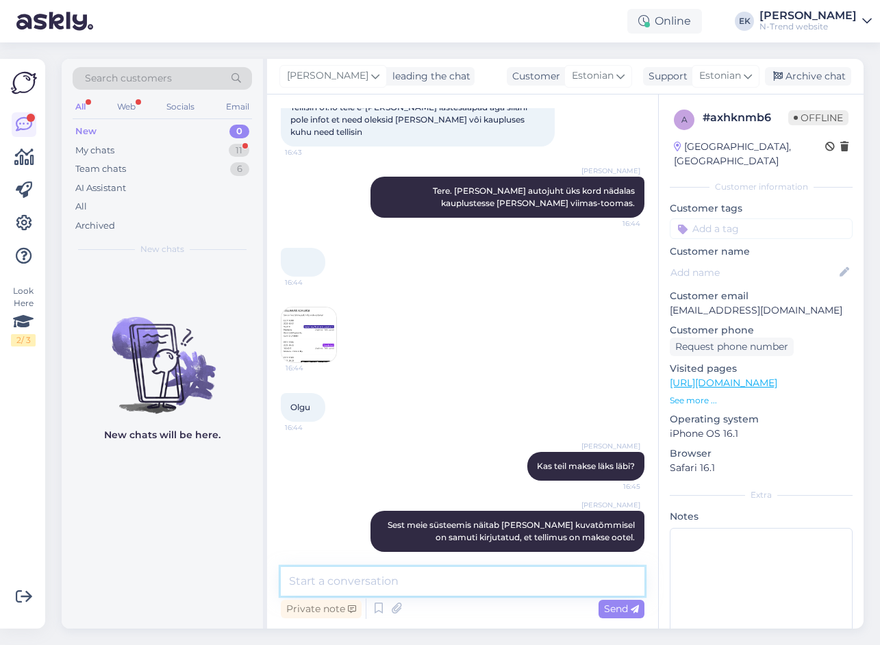
scroll to position [159, 0]
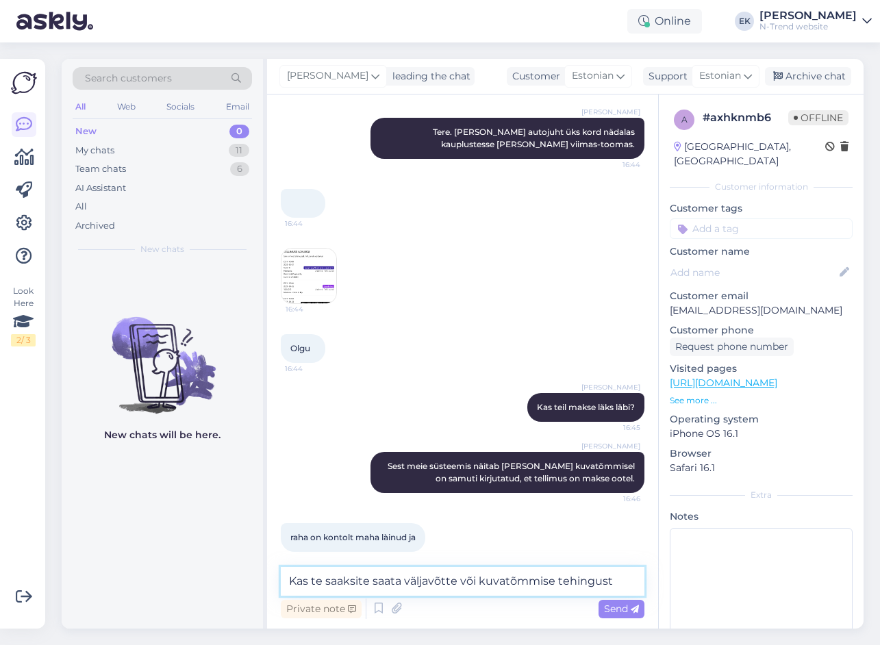
type textarea "Kas te saaksite saata väljavõtte või kuvatõmmise tehingust?"
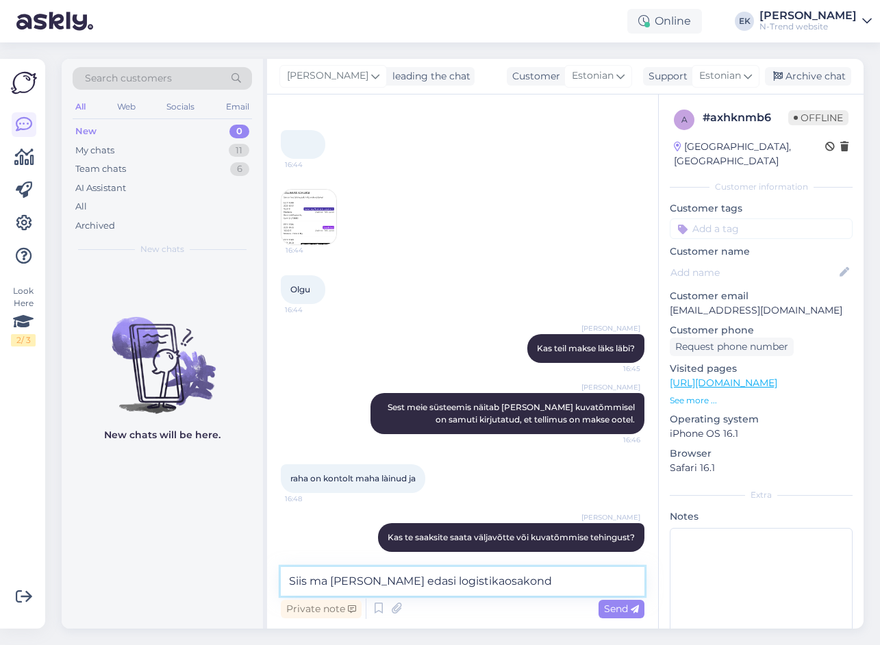
type textarea "Siis ma [PERSON_NAME] edasi logistikaosakonda"
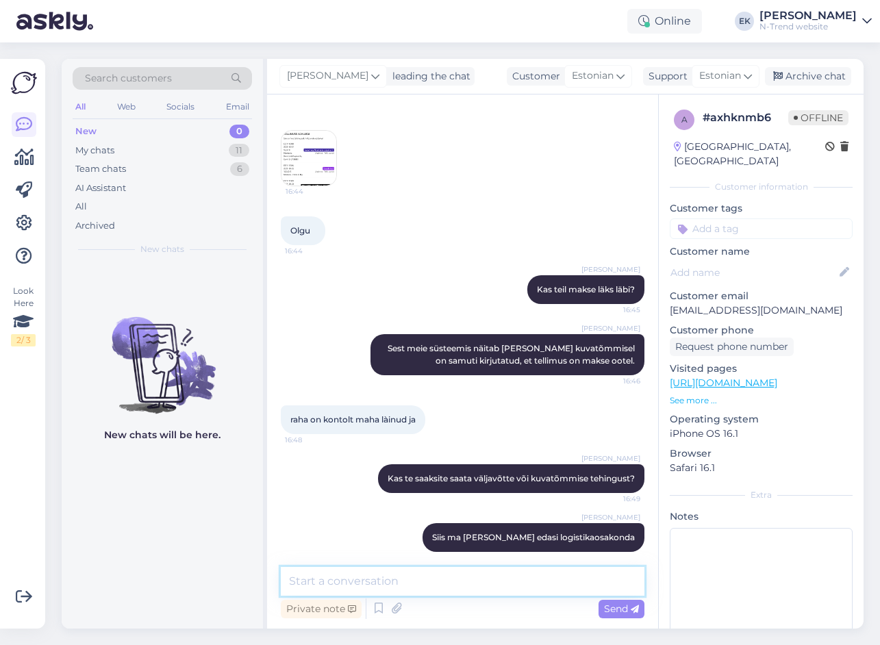
scroll to position [363, 0]
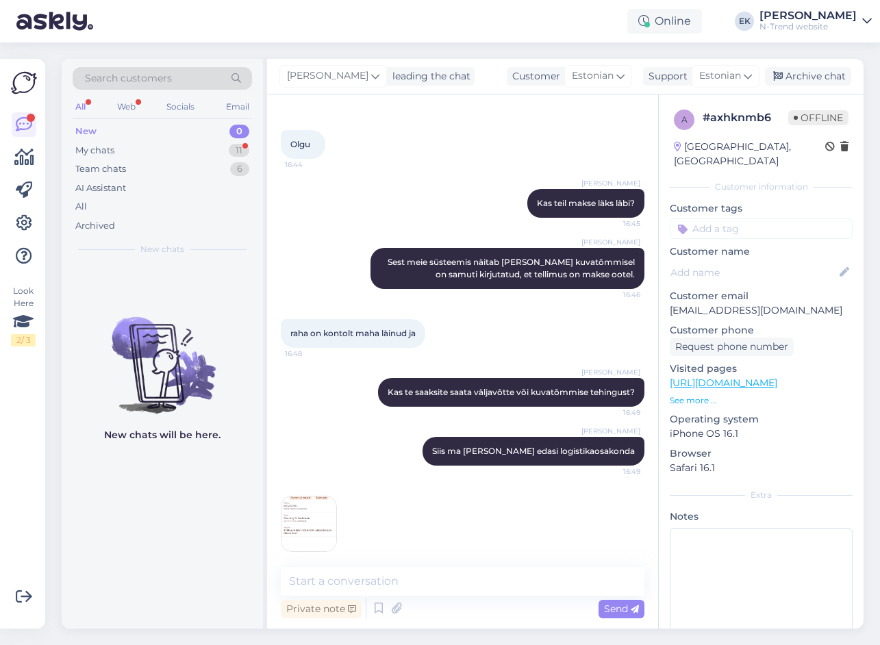
click at [290, 500] on img at bounding box center [308, 523] width 55 height 55
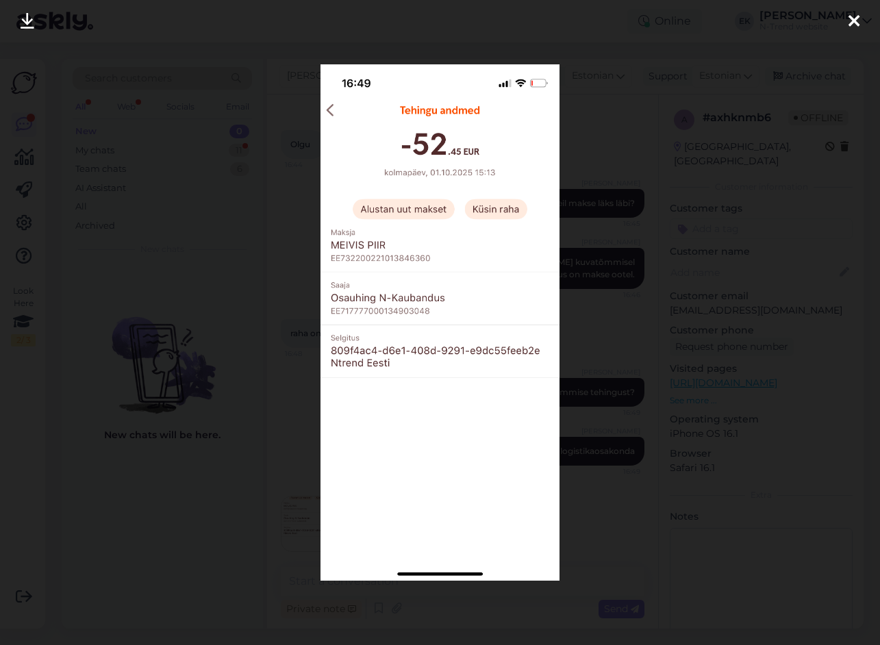
click at [850, 22] on icon at bounding box center [853, 22] width 11 height 18
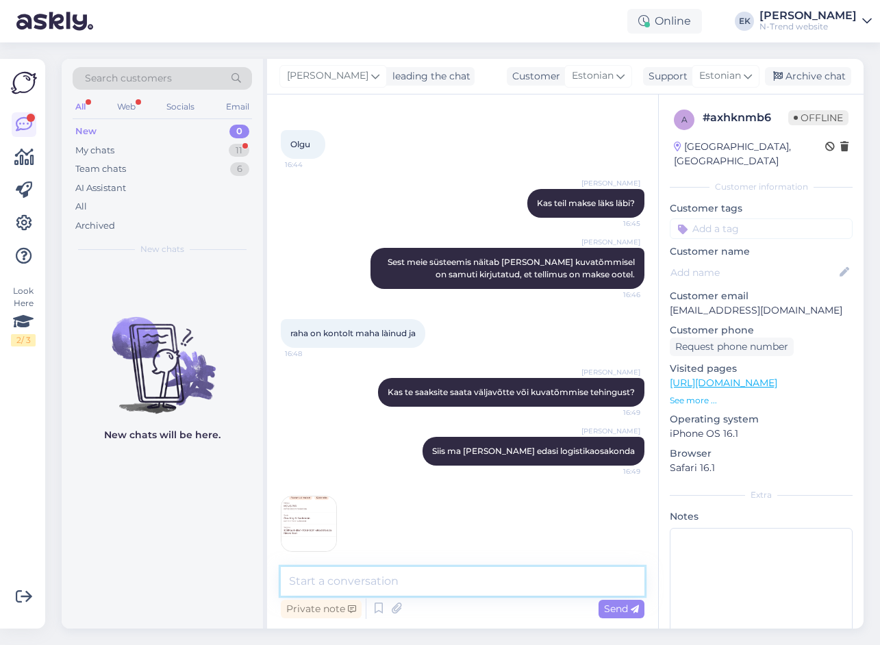
click at [483, 583] on textarea at bounding box center [462, 581] width 363 height 29
type textarea "Aitäh. Saadan kohe edasi."
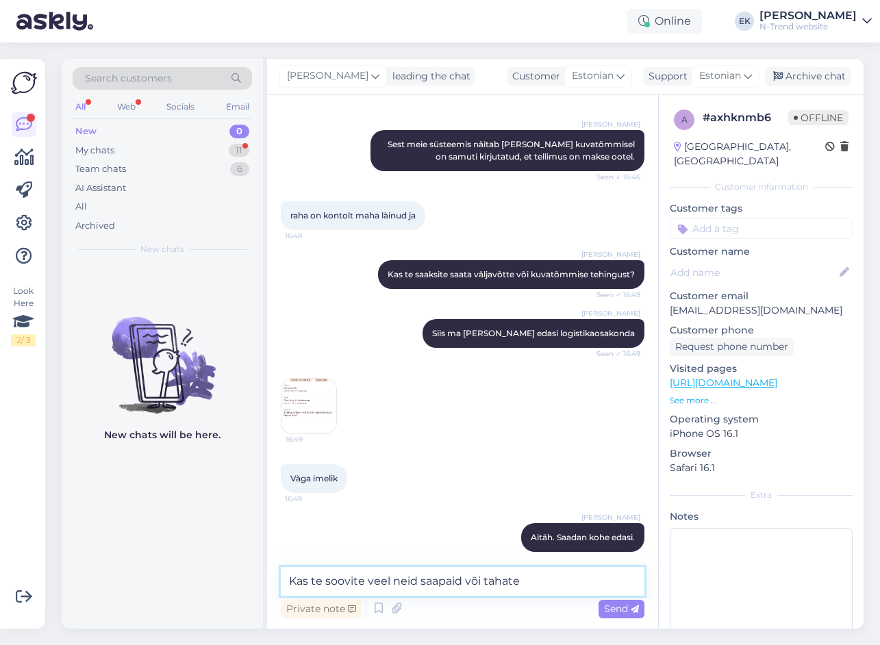
scroll to position [539, 0]
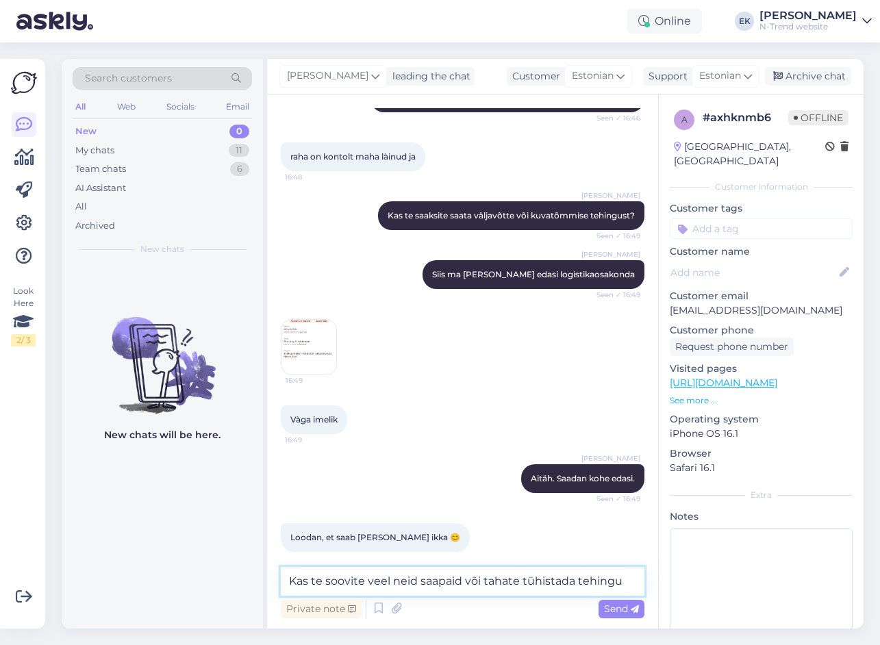
type textarea "Kas te soovite veel neid saapaid või tahate tühistada tehingu?"
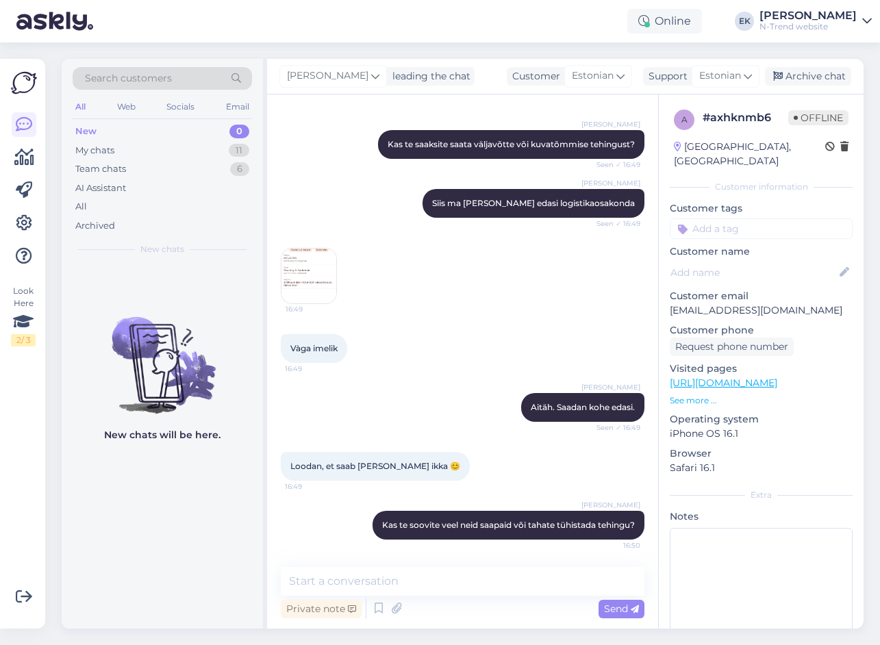
click at [317, 271] on img at bounding box center [308, 275] width 55 height 55
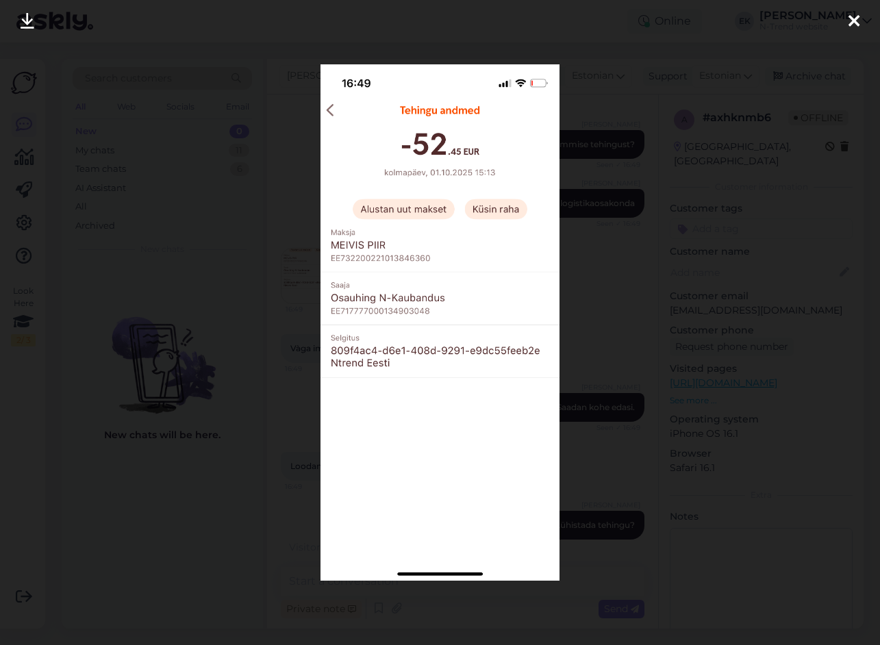
click at [24, 19] on icon at bounding box center [28, 22] width 14 height 18
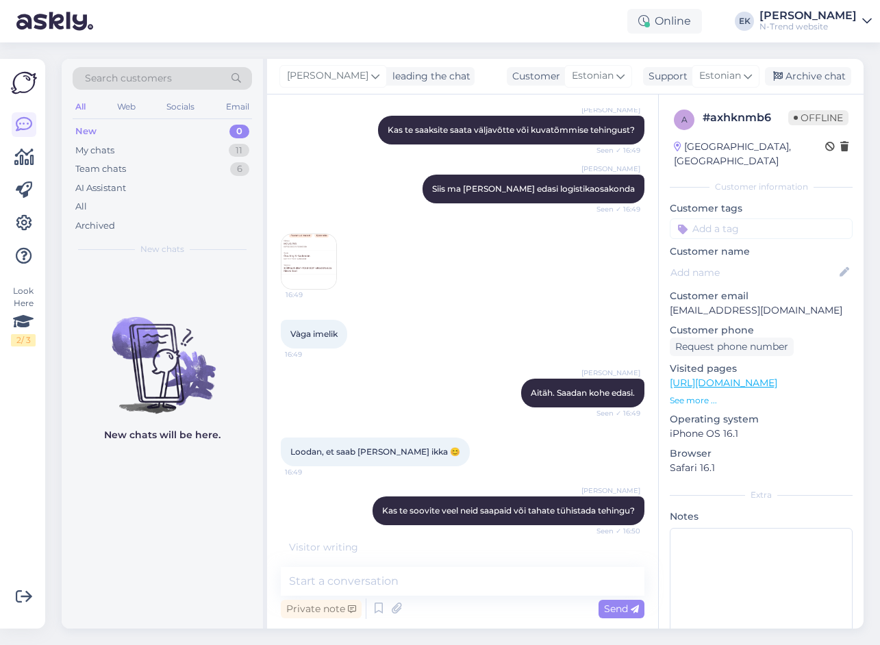
scroll to position [669, 0]
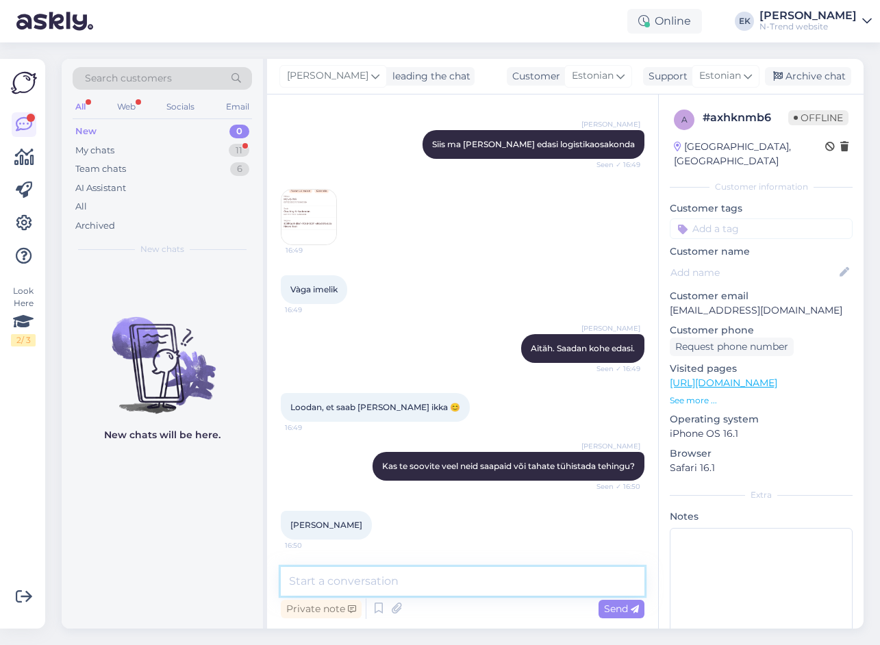
click at [346, 582] on textarea at bounding box center [462, 581] width 363 height 29
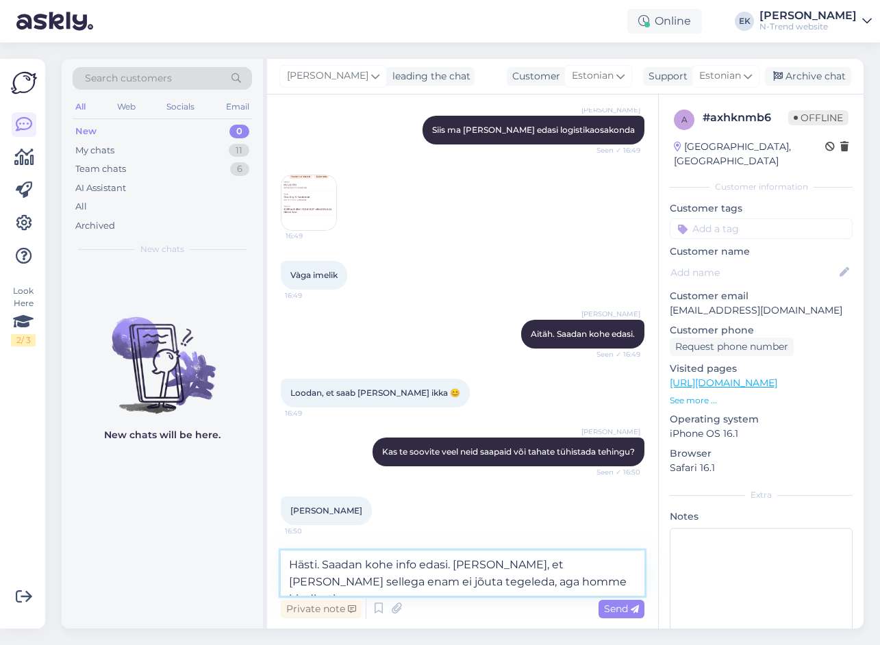
type textarea "Hästi. Saadan kohe info edasi. [PERSON_NAME], et [PERSON_NAME] sellega enam ei …"
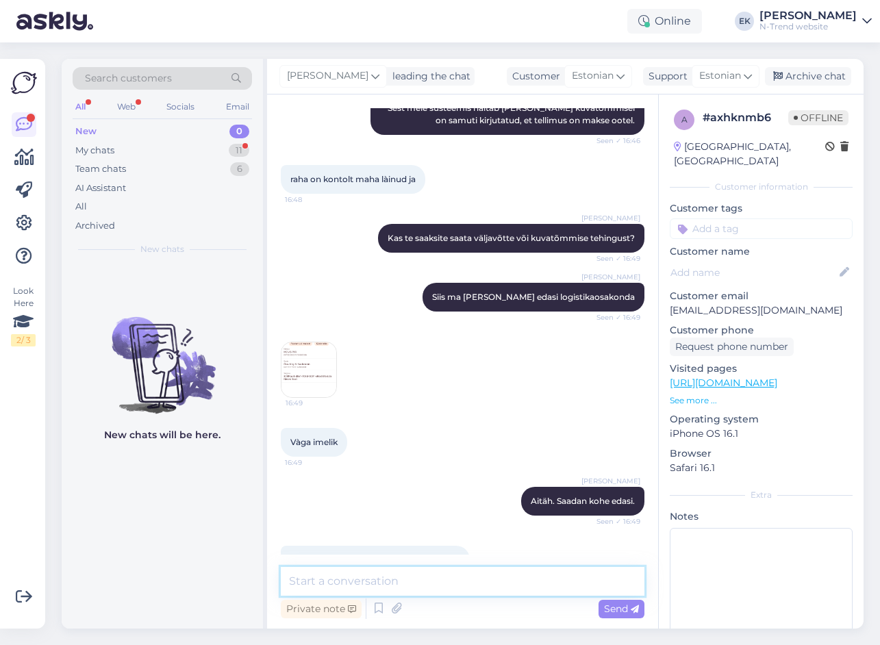
scroll to position [516, 0]
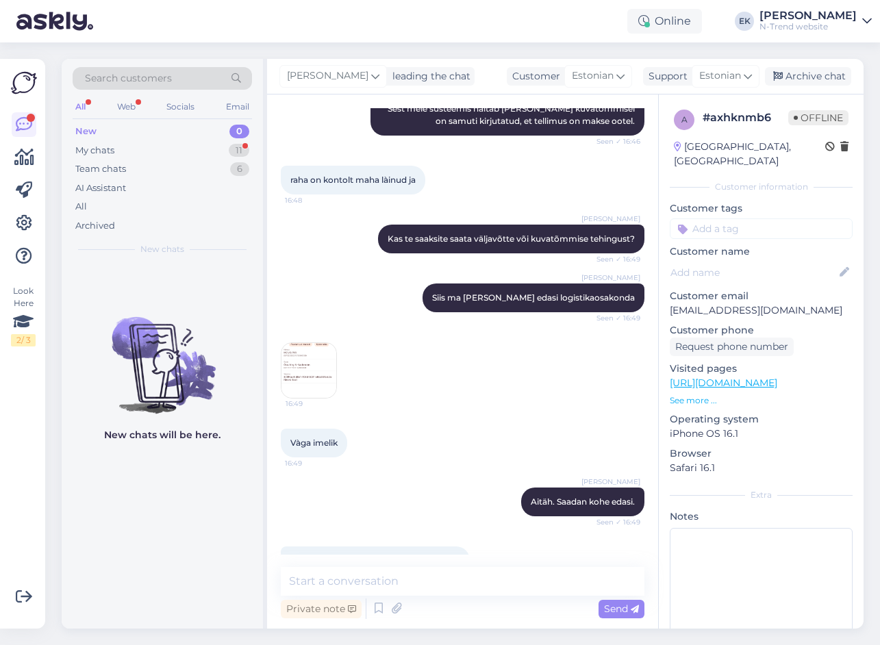
click at [317, 357] on img at bounding box center [308, 370] width 55 height 55
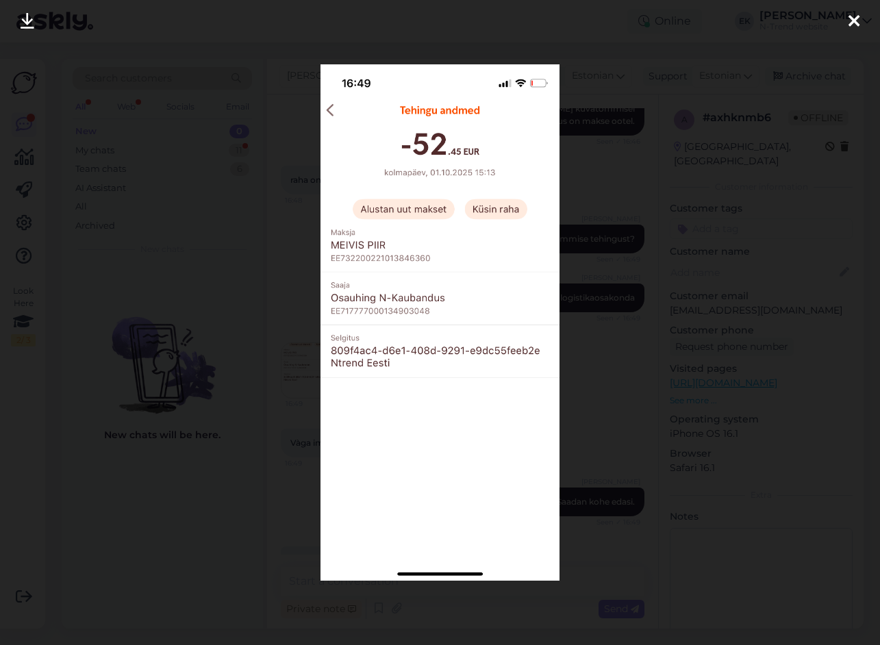
drag, startPoint x: 861, startPoint y: 9, endPoint x: 852, endPoint y: 18, distance: 13.6
click at [861, 10] on div at bounding box center [853, 21] width 27 height 43
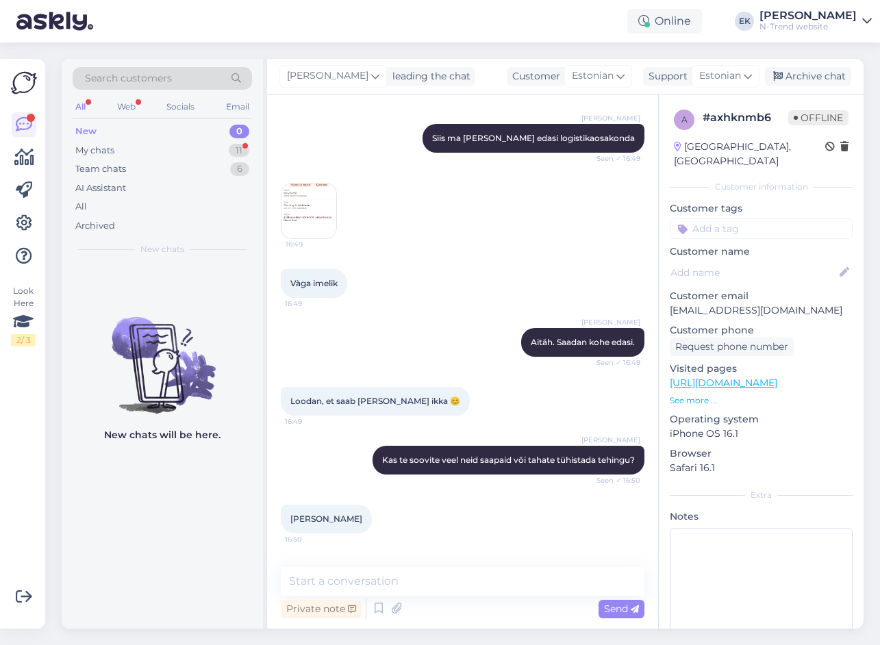
scroll to position [858, 0]
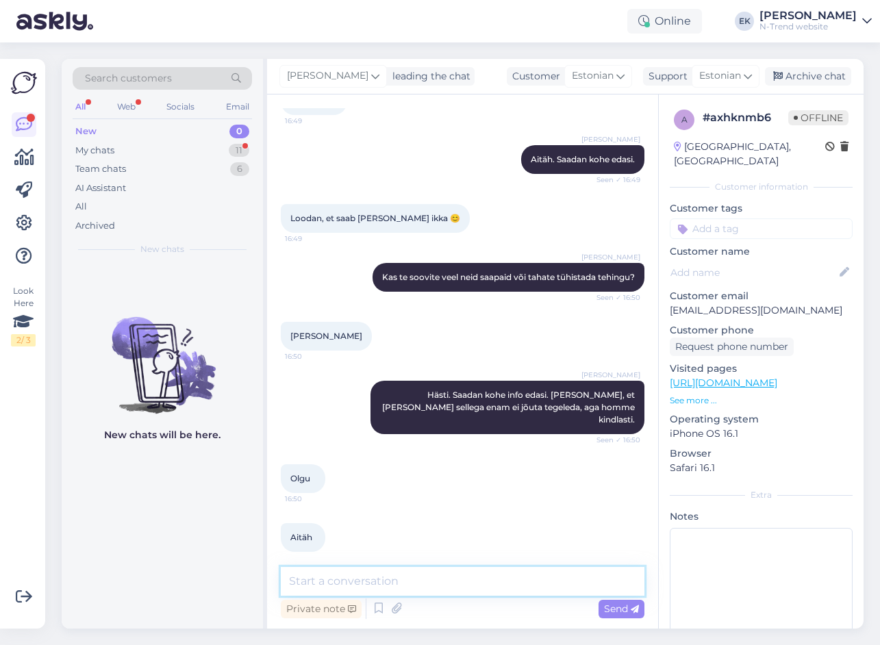
click at [409, 585] on textarea at bounding box center [462, 581] width 363 height 29
type textarea "K"
